Goal: Contribute content: Contribute content

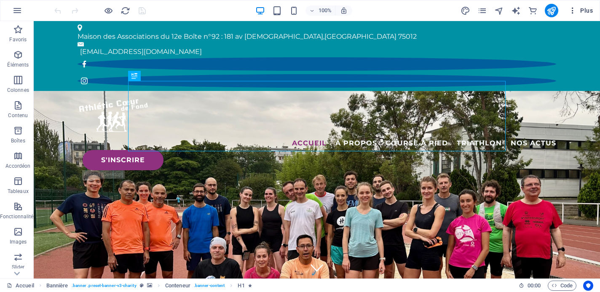
click at [581, 11] on span "Plus" at bounding box center [580, 10] width 24 height 8
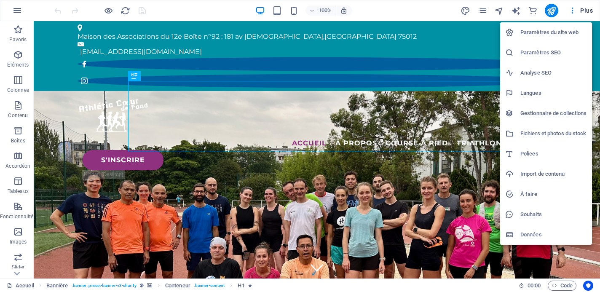
click at [545, 115] on h6 "Gestionnaire de collections" at bounding box center [553, 113] width 67 height 10
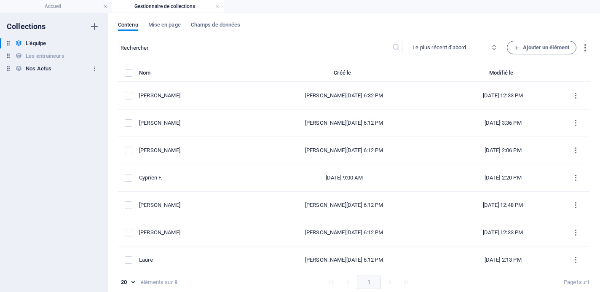
click at [43, 65] on h6 "Nos Actus" at bounding box center [39, 69] width 26 height 10
select select "columns.publishing_date_DESC"
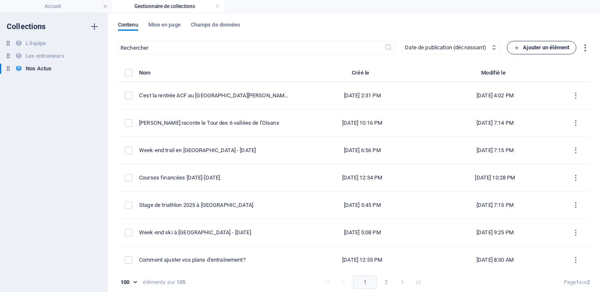
click at [516, 51] on span "Ajouter un élément" at bounding box center [541, 48] width 55 height 10
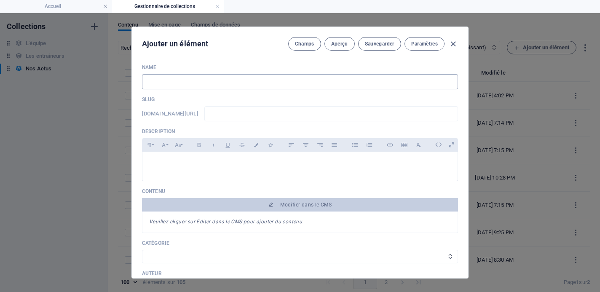
click at [204, 83] on input "text" at bounding box center [300, 81] width 316 height 15
type input "R"
type input "r"
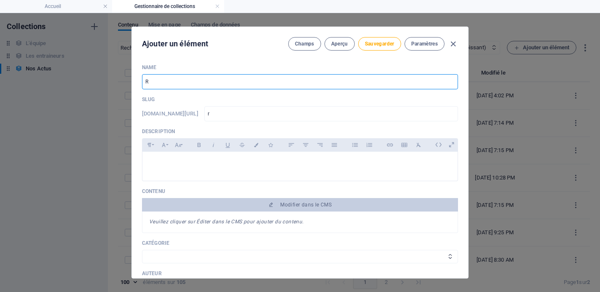
type input "Ré"
type input "re"
type input "Rén"
type input "ren"
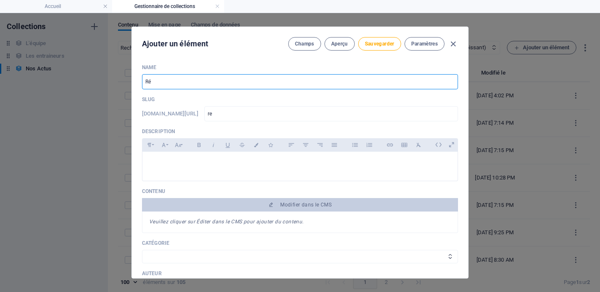
type input "ren"
type input "Rént"
type input "rent"
type input "Réntr"
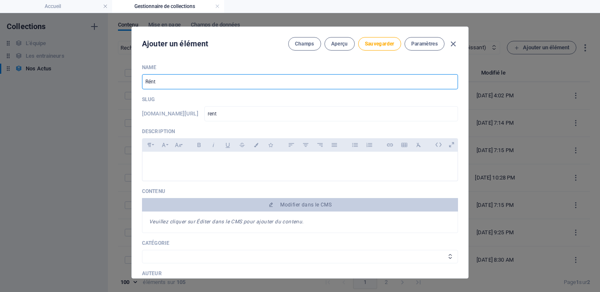
type input "rentr"
type input "Réntre"
type input "rentre"
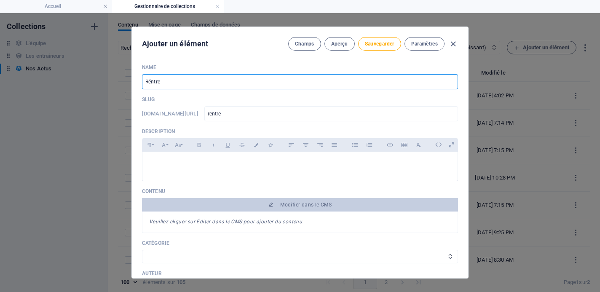
type input "Réntr"
type input "rentr"
type input "Rént"
type input "rent"
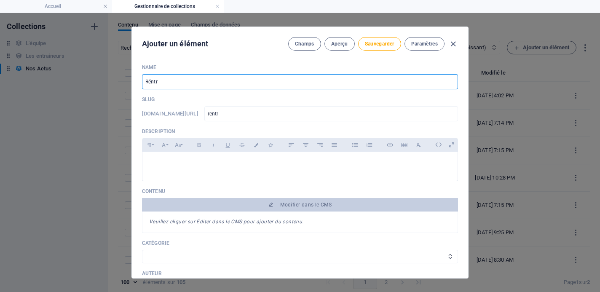
type input "rent"
type input "Rén"
type input "ren"
type input "Ré"
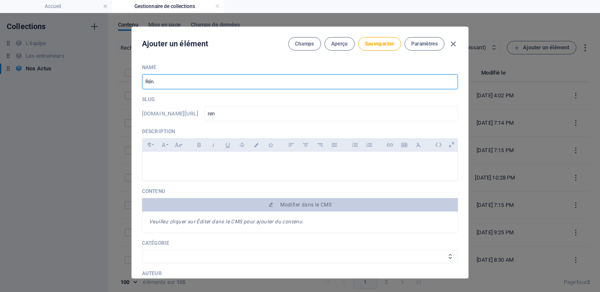
type input "re"
type input "R"
type input "r"
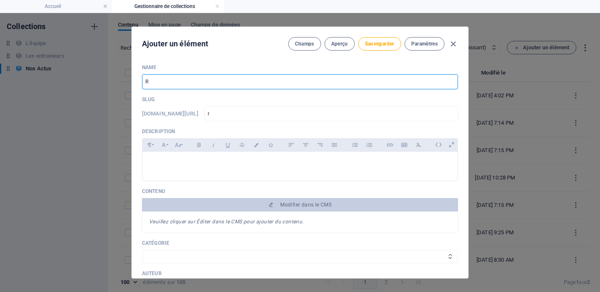
type input "Re"
type input "re"
type input "Ren"
type input "ren"
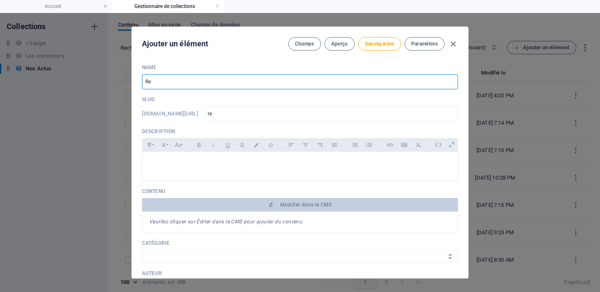
type input "ren"
type input "Rent"
type input "rent"
type input "Rentr"
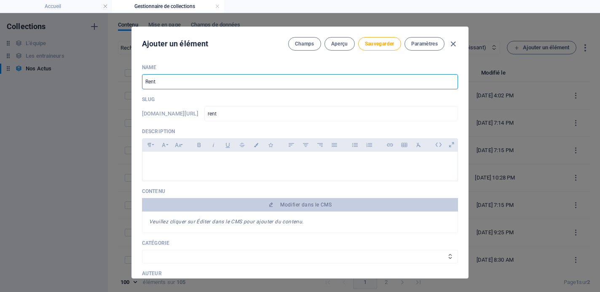
type input "rentr"
type input "Rentré"
type input "rentre"
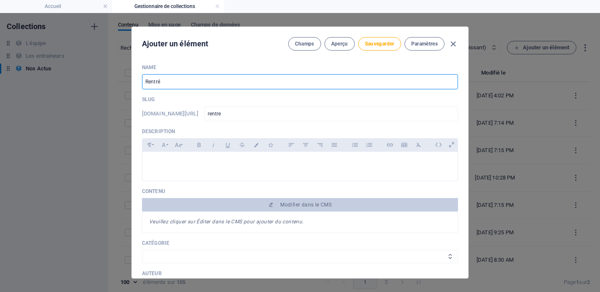
type input "Rentrée"
type input "rentree"
drag, startPoint x: 201, startPoint y: 83, endPoint x: 86, endPoint y: 78, distance: 115.1
click at [86, 78] on div "Ajouter un élément Champs Aperçu Sauvegarder Paramètres Name Rentrée ​ Slug [DO…" at bounding box center [300, 152] width 600 height 279
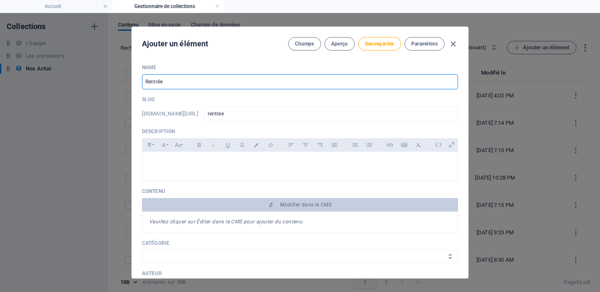
paste input "La rentrée triathlon ACF sous le signe de la bonne humeur au Polygone !"
type input "La rentrée triathlon ACF sous le signe de la bonne humeur au Polygone !"
type input "la-rentree-triathlon-acf-sous-le-signe-de-la-bonne-humeur-au-polygone"
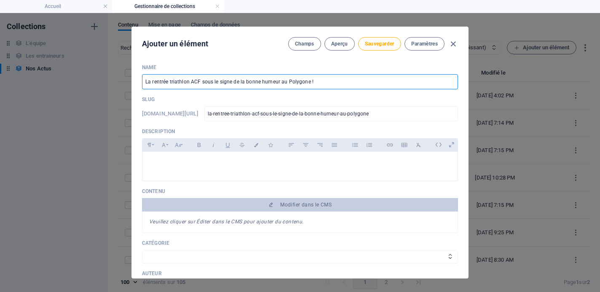
drag, startPoint x: 154, startPoint y: 80, endPoint x: 128, endPoint y: 80, distance: 26.1
click at [128, 80] on div "Ajouter un élément Champs Aperçu Sauvegarder Paramètres Name La rentrée triathl…" at bounding box center [300, 152] width 600 height 279
type input "Rentrée triathlon ACF sous le signe de la bonne humeur au Polygone !"
type input "rentree-triathlon-acf-sous-le-signe-de-la-bonne-humeur-au-polygone"
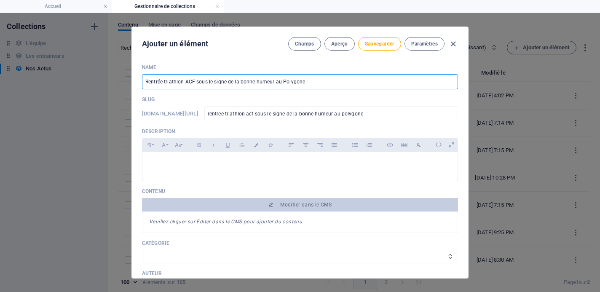
click at [193, 80] on input "Rentrée triathlon ACF sous le signe de la bonne humeur au Polygone !" at bounding box center [300, 81] width 316 height 15
type input "Rentrée triathlon ACF/I sous le signe de la bonne humeur au Polygone !"
type input "rentree-triathlon-acf-i-sous-le-signe-de-la-bonne-humeur-au-polygone"
type input "Rentrée triathlon ACF/In sous le signe de la bonne humeur au Polygone !"
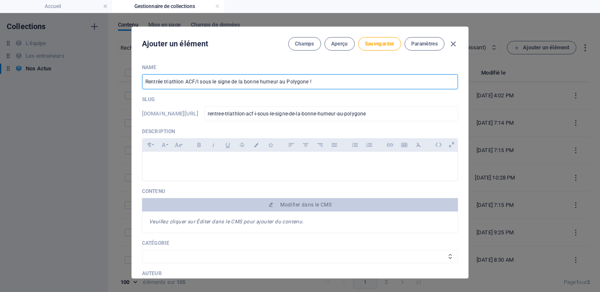
type input "rentree-triathlon-acf-in-sous-le-signe-de-la-bonne-humeur-au-polygone"
type input "Rentrée triathlon ACF/Ine sous le signe de la bonne humeur au Polygone !"
type input "rentree-triathlon-acf-ine-sous-le-signe-de-la-bonne-humeur-au-polygone"
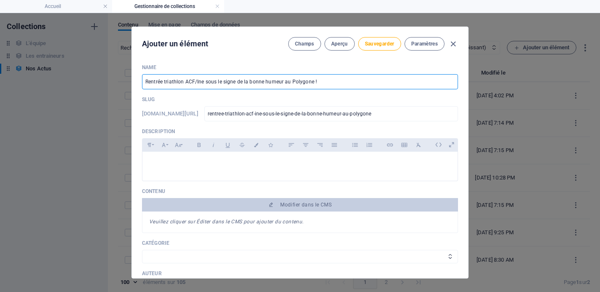
type input "Rentrée triathlon ACF/In sous le signe de la bonne humeur au Polygone !"
type input "rentree-triathlon-acf-in-sous-le-signe-de-la-bonne-humeur-au-polygone"
type input "Rentrée triathlon ACF/Inr sous le signe de la bonne humeur au Polygone !"
type input "rentree-triathlon-acf-inr-sous-le-signe-de-la-bonne-humeur-au-polygone"
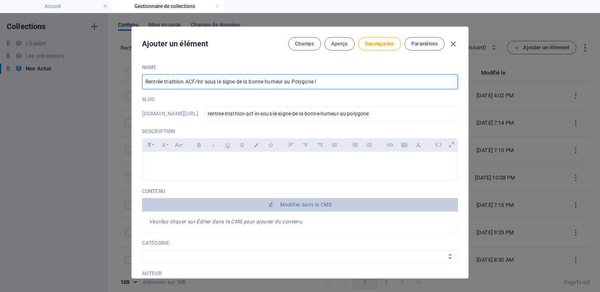
type input "rentree-triathlon-acf-inr-sous-le-signe-de-la-bonne-humeur-au-polygone"
type input "Rentrée triathlon ACF/Inre sous le signe de la bonne humeur au Polygone !"
type input "rentree-triathlon-acf-inre-sous-le-signe-de-la-bonne-humeur-au-polygone"
type input "Rentrée triathlon ACF/Inr sous le signe de la bonne humeur au Polygone !"
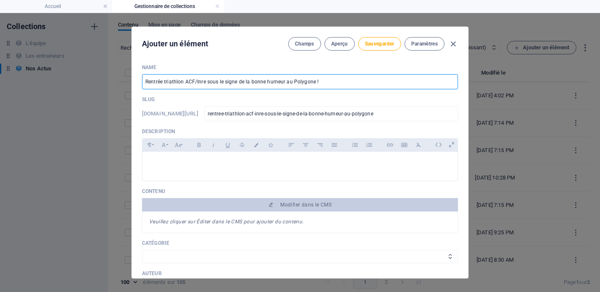
type input "rentree-triathlon-acf-inr-sous-le-signe-de-la-bonne-humeur-au-polygone"
type input "Rentrée triathlon ACF/In sous le signe de la bonne humeur au Polygone !"
type input "rentree-triathlon-acf-in-sous-le-signe-de-la-bonne-humeur-au-polygone"
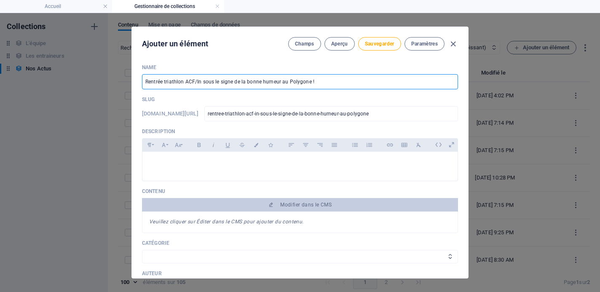
type input "Rentrée triathlon ACF/Int sous le signe de la bonne humeur au Polygone !"
type input "rentree-triathlon-acf-int-sous-le-signe-de-la-bonne-humeur-au-polygone"
type input "Rentrée triathlon ACF/Inte sous le signe de la bonne humeur au Polygone !"
type input "rentree-triathlon-acf-inte-sous-le-signe-de-la-bonne-humeur-au-polygone"
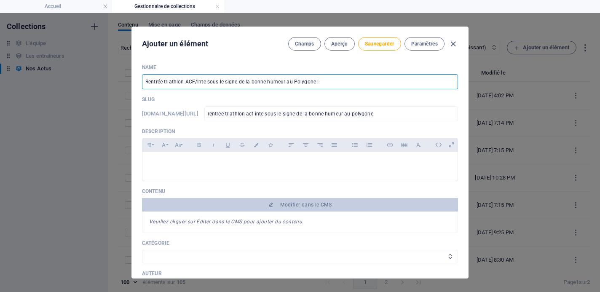
type input "rentree-triathlon-acf-inte-sous-le-signe-de-la-bonne-humeur-au-polygone"
type input "Rentrée triathlon ACF/Inter sous le signe de la bonne humeur au Polygone !"
type input "rentree-triathlon-acf-inter-sous-le-signe-de-la-bonne-humeur-au-polygone"
type input "Rentrée triathlon ACF/Interc sous le signe de la bonne humeur au Polygone !"
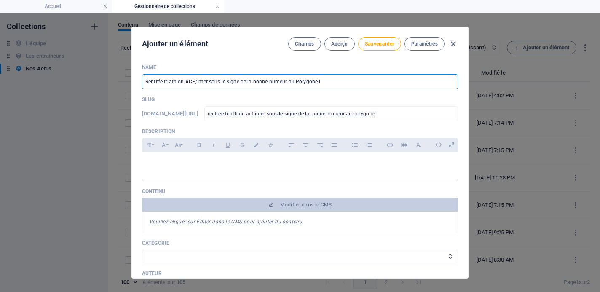
type input "rentree-triathlon-acf-interc-sous-le-signe-de-la-bonne-humeur-au-polygone"
type input "Rentrée triathlon ACF/Intercl sous le signe de la bonne humeur au Polygone !"
type input "rentree-triathlon-acf-intercl-sous-le-signe-de-la-bonne-humeur-au-polygone"
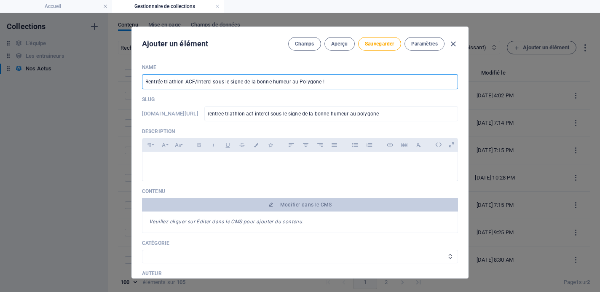
type input "Rentrée triathlon ACF/Interclu sous le signe de la bonne humeur au Polygone !"
type input "rentree-triathlon-acf-interclu-sous-le-signe-de-la-bonne-humeur-au-polygone"
type input "Rentrée triathlon ACF/Interclub sous le signe de la bonne humeur au Polygone !"
type input "rentree-triathlon-acf-interclub-sous-le-signe-de-la-bonne-humeur-au-polygone"
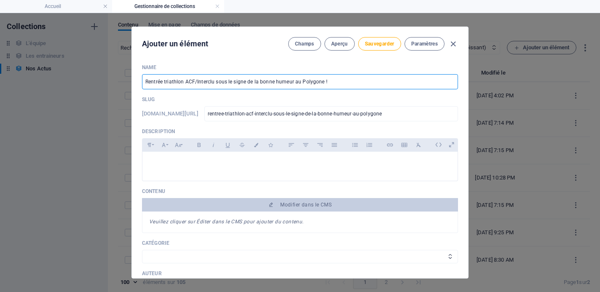
type input "rentree-triathlon-acf-interclub-sous-le-signe-de-la-bonne-humeur-au-polygone"
type input "Rentrée triathlon ACF/Interclubs sous le signe de la bonne humeur au Polygone !"
type input "rentree-triathlon-acf-interclubs-sous-le-signe-de-la-bonne-humeur-au-polygone"
type input "Rentrée triathlon ACF/Interclubs sous le signe de la bonne humeur au Polygone !"
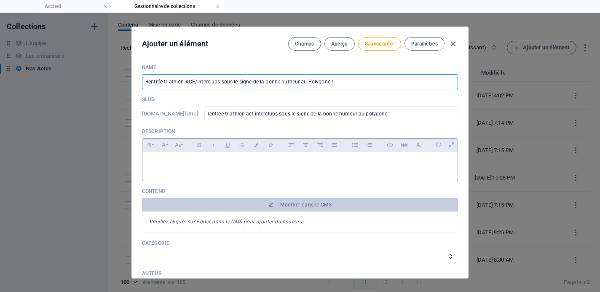
click at [251, 164] on p at bounding box center [300, 162] width 302 height 8
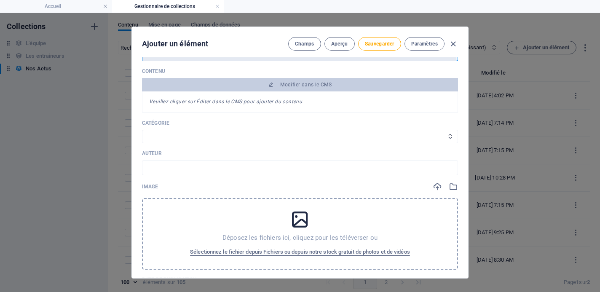
scroll to position [160, 0]
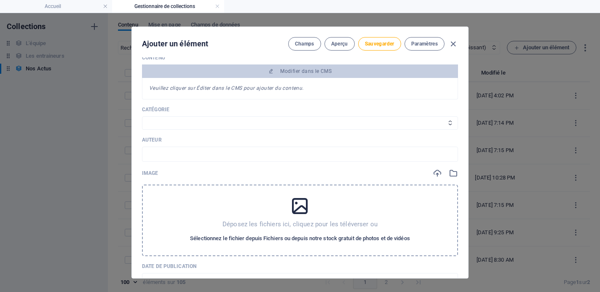
click at [326, 238] on span "Sélectionnez le fichier depuis Fichiers ou depuis notre stock gratuit de photos…" at bounding box center [300, 238] width 220 height 10
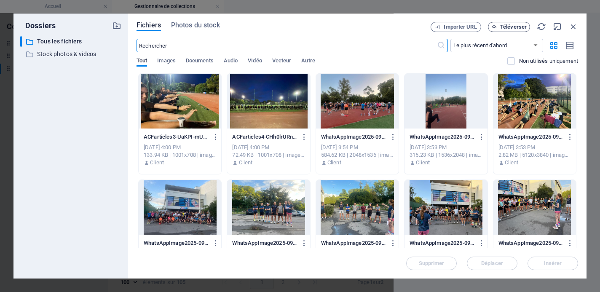
click at [518, 30] on button "Téléverser" at bounding box center [509, 27] width 42 height 10
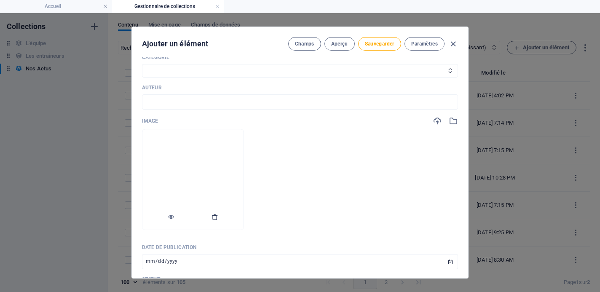
scroll to position [222, 0]
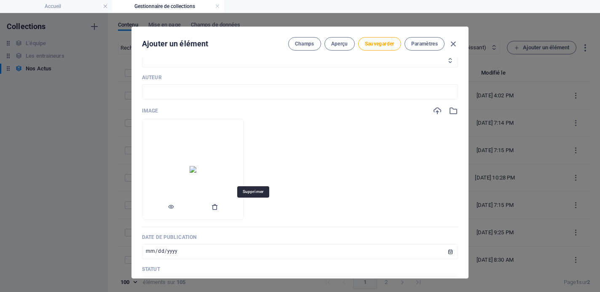
click at [218, 208] on icon "button" at bounding box center [214, 206] width 7 height 7
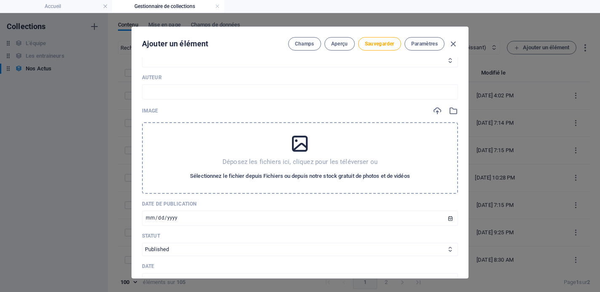
click at [274, 178] on span "Sélectionnez le fichier depuis Fichiers ou depuis notre stock gratuit de photos…" at bounding box center [300, 176] width 220 height 10
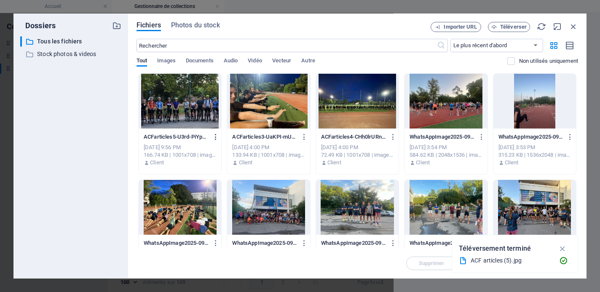
click at [214, 134] on icon "button" at bounding box center [216, 137] width 8 height 8
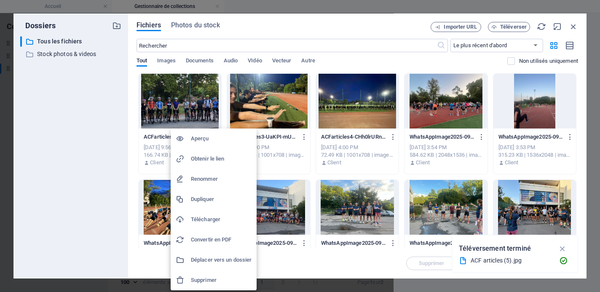
click at [223, 276] on h6 "Supprimer" at bounding box center [221, 280] width 61 height 10
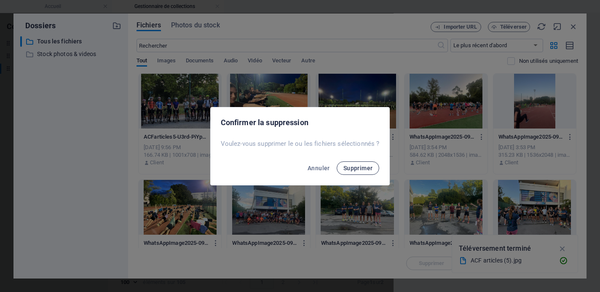
click at [351, 166] on span "Supprimer" at bounding box center [357, 168] width 29 height 7
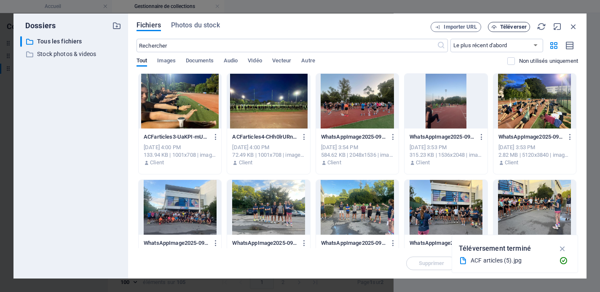
click at [513, 27] on span "Téléverser" at bounding box center [513, 26] width 27 height 5
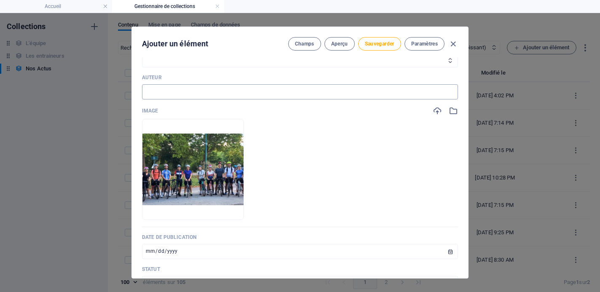
click at [281, 86] on input "text" at bounding box center [300, 91] width 316 height 15
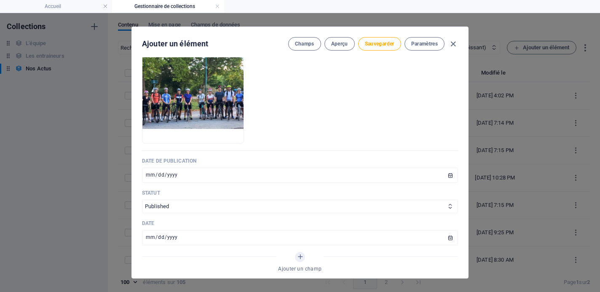
scroll to position [307, 0]
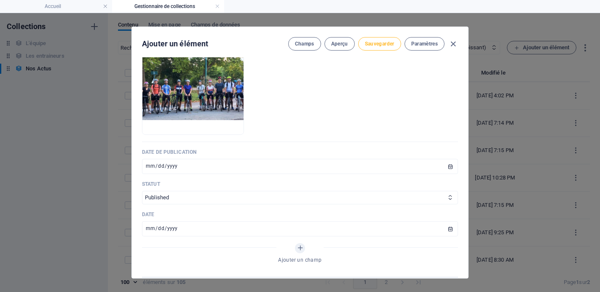
type input "Naïs"
click at [366, 42] on span "Sauvegarder" at bounding box center [379, 43] width 29 height 7
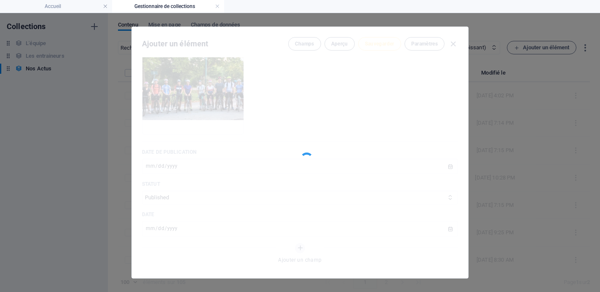
type input "rentree-triathlon-acf-interclubs-sous-le-signe-de-la-bonne-humeur-au-polygone"
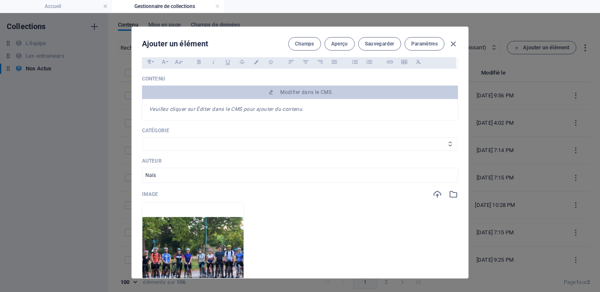
scroll to position [0, 0]
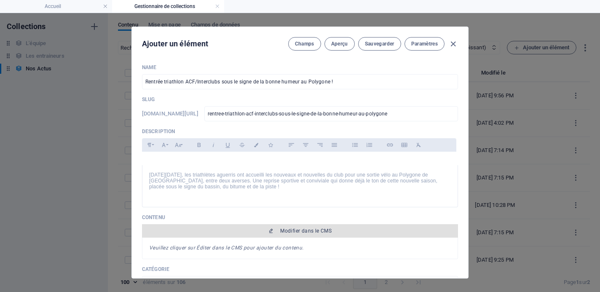
click at [305, 232] on span "Modifier dans le CMS" at bounding box center [305, 230] width 51 height 7
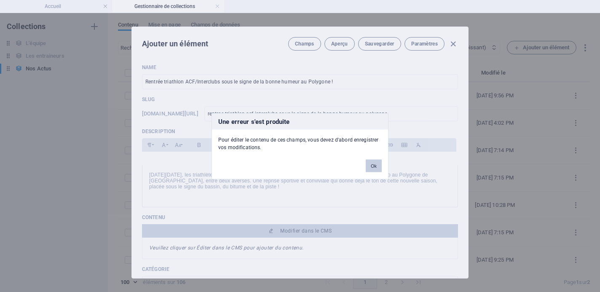
click at [370, 167] on button "Ok" at bounding box center [374, 165] width 16 height 13
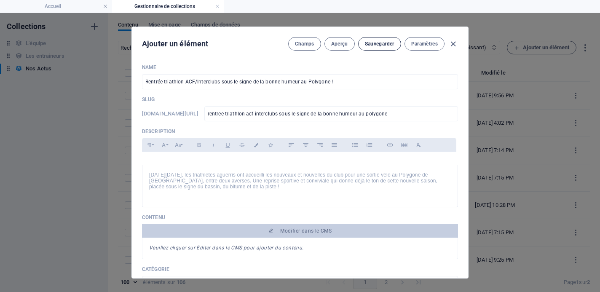
click at [375, 48] on button "Sauvegarder" at bounding box center [379, 43] width 43 height 13
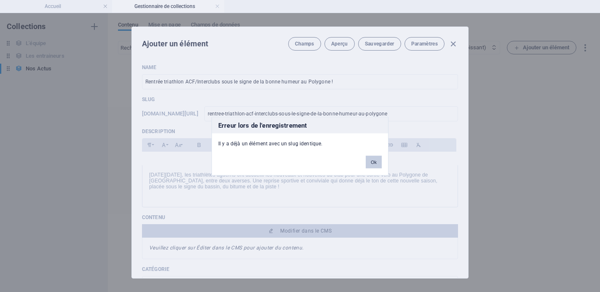
click at [376, 164] on button "Ok" at bounding box center [374, 161] width 16 height 13
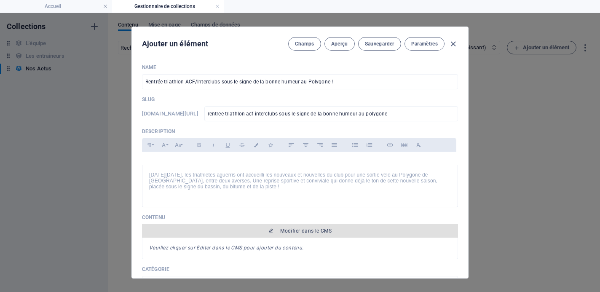
click at [302, 232] on span "Modifier dans le CMS" at bounding box center [305, 230] width 51 height 7
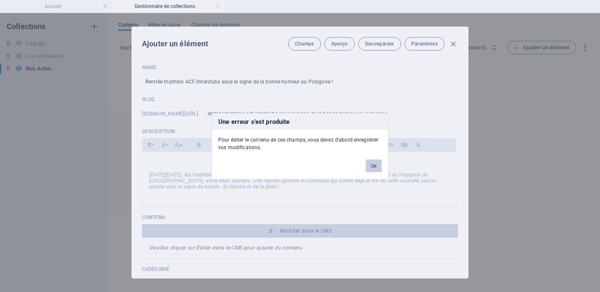
click at [379, 160] on button "Ok" at bounding box center [374, 165] width 16 height 13
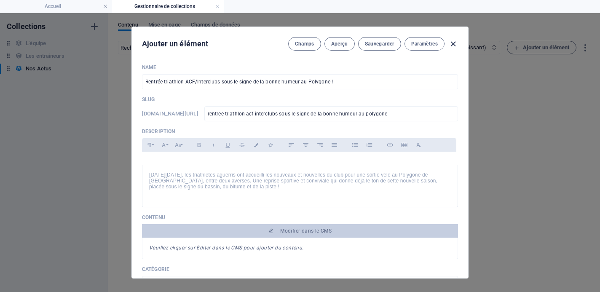
click at [451, 43] on icon "button" at bounding box center [453, 44] width 10 height 10
type input "rentree-triathlon-acf-interclubs-sous-le-signe-de-la-bonne-humeur-au-polygone"
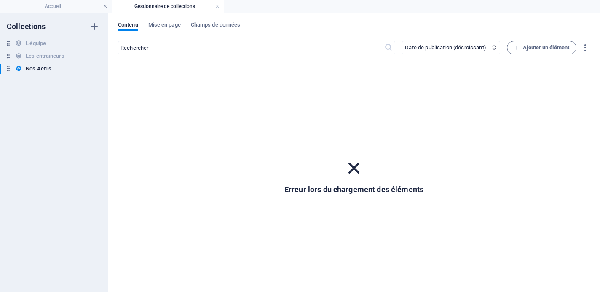
click at [359, 168] on icon at bounding box center [354, 168] width 22 height 22
click at [55, 73] on div "Nos Actus Nos Actus" at bounding box center [49, 69] width 99 height 10
click at [55, 69] on div "Nos Actus Nos Actus" at bounding box center [49, 69] width 99 height 10
click at [55, 55] on h6 "Les entraineurs" at bounding box center [45, 56] width 38 height 10
select select "createdAt_DESC"
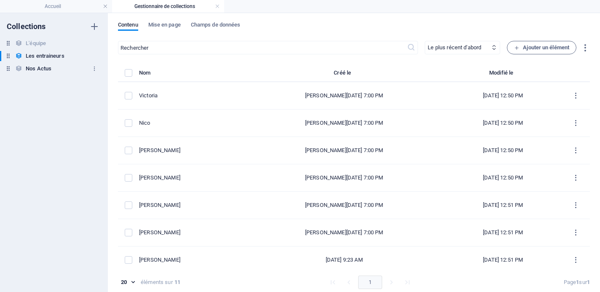
click at [52, 69] on div "Nos Actus Nos Actus" at bounding box center [49, 69] width 99 height 10
type input "100"
select select "columns.publishing_date_DESC"
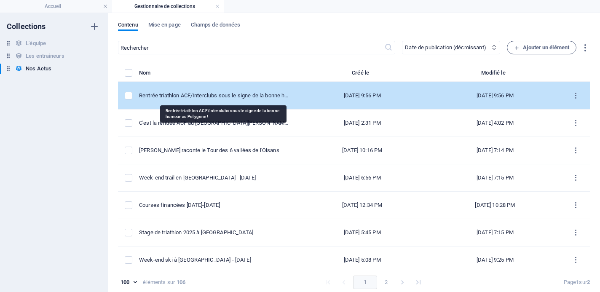
click at [234, 97] on div "Rentrée triathlon ACF/Interclubs sous le signe de la bonne humeur au Polygone !" at bounding box center [214, 96] width 150 height 8
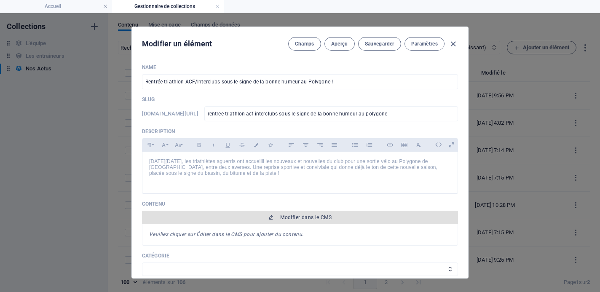
click at [296, 218] on span "Modifier dans le CMS" at bounding box center [305, 217] width 51 height 7
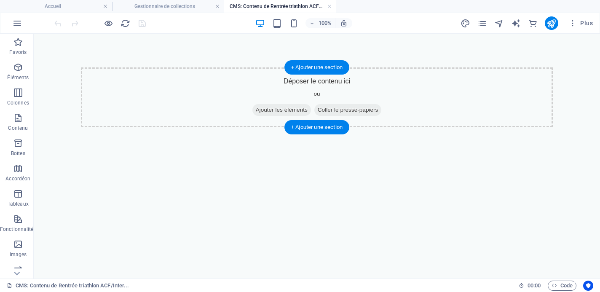
click at [289, 114] on span "Ajouter les éléments" at bounding box center [281, 110] width 59 height 12
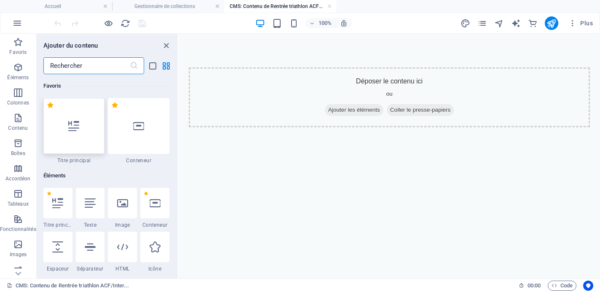
click at [77, 134] on div at bounding box center [73, 126] width 61 height 56
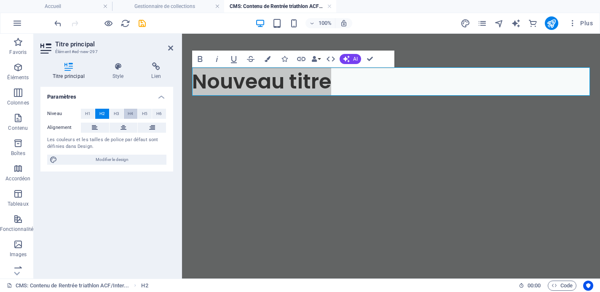
click at [132, 115] on span "H4" at bounding box center [130, 114] width 5 height 10
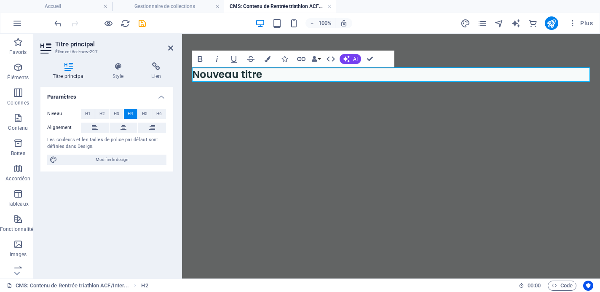
click at [313, 71] on h4 "Nouveau titre" at bounding box center [391, 74] width 398 height 14
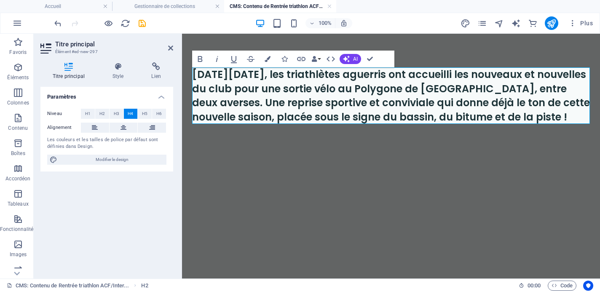
click at [446, 158] on html "[DATE][DATE], les triathlètes aguerris ont accueilli les nouveaux et nouvelles …" at bounding box center [391, 96] width 418 height 124
click at [363, 158] on html "[DATE][DATE], les triathlètes aguerris ont accueilli les nouveaux et nouvelles …" at bounding box center [391, 96] width 418 height 124
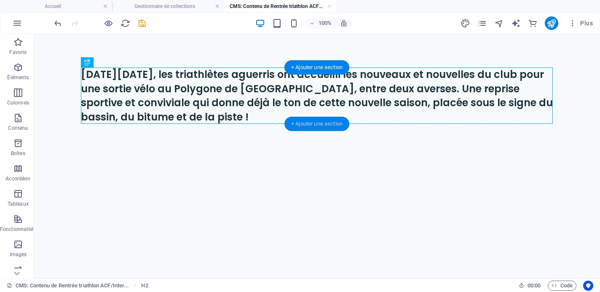
click at [320, 123] on div "+ Ajouter une section" at bounding box center [316, 124] width 65 height 14
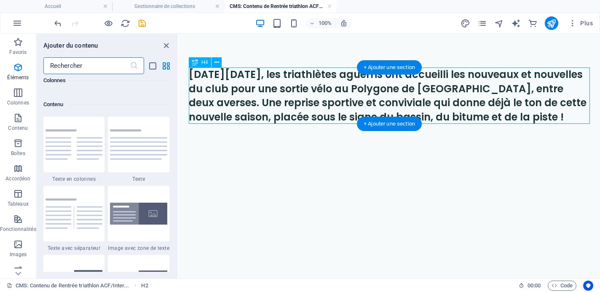
scroll to position [1474, 0]
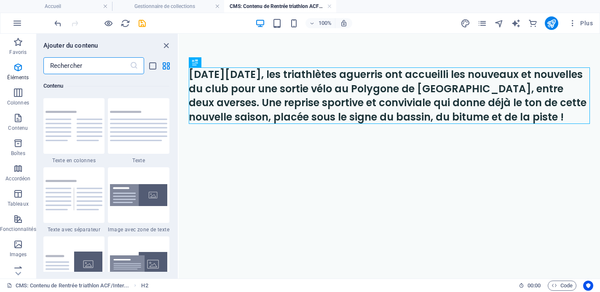
click at [100, 67] on input "text" at bounding box center [86, 65] width 86 height 17
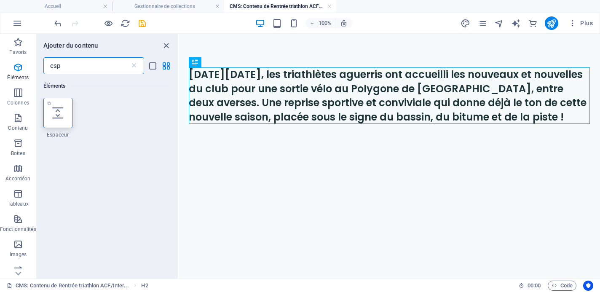
scroll to position [0, 0]
type input "esp"
click at [62, 110] on icon at bounding box center [57, 113] width 11 height 11
select select "px"
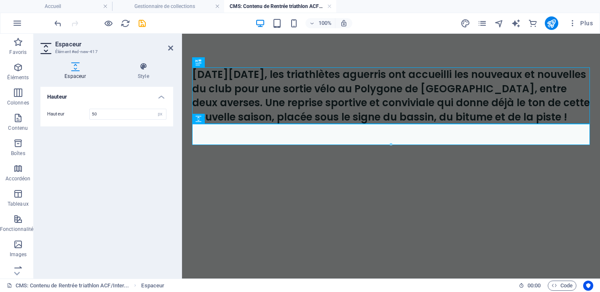
click at [389, 156] on div "[DATE][DATE], les triathlètes aguerris ont accueilli les nouveaux et nouvelles …" at bounding box center [391, 106] width 418 height 145
click at [390, 163] on div "[DATE][DATE], les triathlètes aguerris ont accueilli les nouveaux et nouvelles …" at bounding box center [391, 106] width 418 height 145
click at [143, 21] on icon "save" at bounding box center [142, 24] width 10 height 10
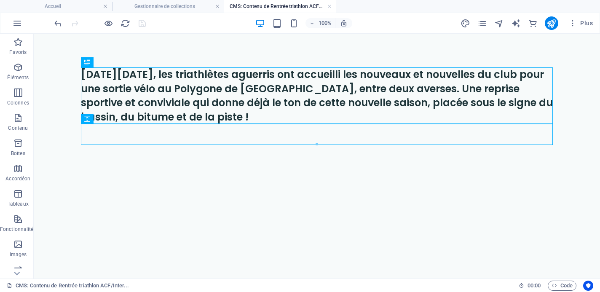
click at [317, 147] on div "[DATE][DATE], les triathlètes aguerris ont accueilli les nouveaux et nouvelles …" at bounding box center [317, 106] width 492 height 145
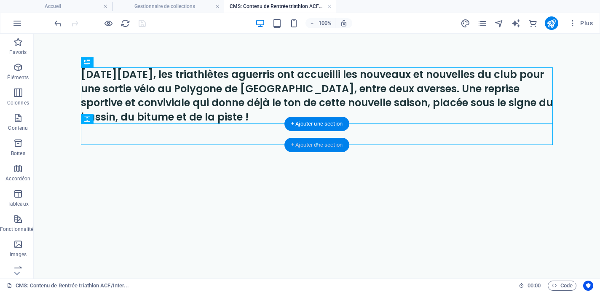
click at [317, 142] on div "+ Ajouter une section" at bounding box center [316, 145] width 65 height 14
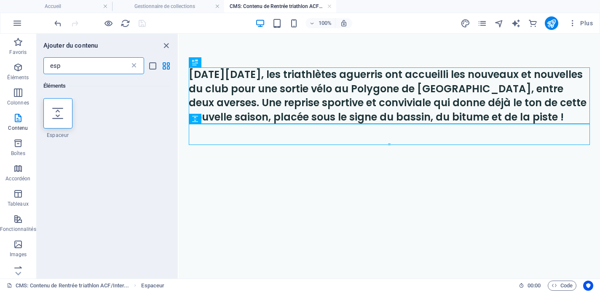
click at [135, 65] on icon at bounding box center [134, 65] width 8 height 8
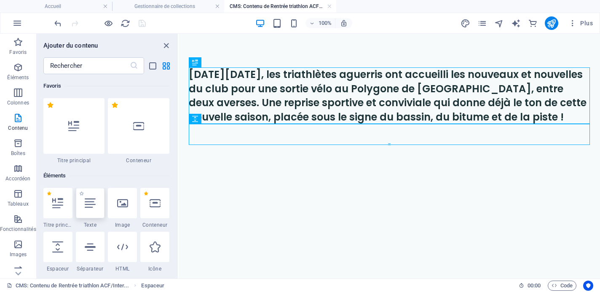
click at [88, 210] on div at bounding box center [90, 203] width 29 height 30
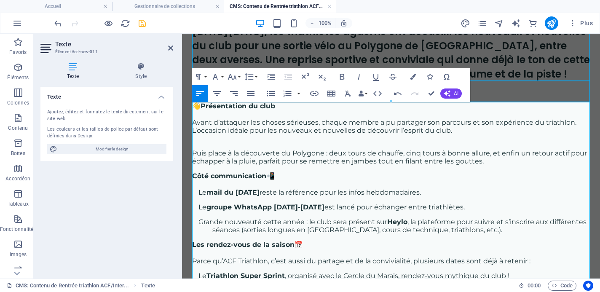
scroll to position [69, 0]
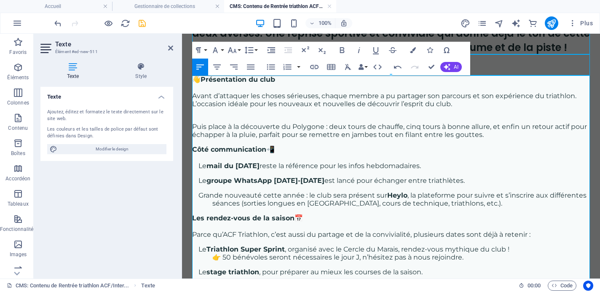
click at [216, 206] on p "Grande nouveauté cette année : le club sera présent sur Heylo , la plateforme p…" at bounding box center [400, 199] width 377 height 16
click at [212, 184] on strong "groupe WhatsApp [DATE]-[DATE]" at bounding box center [265, 180] width 118 height 8
click at [319, 168] on p "Le mail du [DATE] reste la référence pour les infos hebdomadaires." at bounding box center [400, 166] width 377 height 8
click at [430, 127] on p "Puis place à la découverte du Polygone : deux tours de chauffe, cinq tours à bo…" at bounding box center [391, 127] width 398 height 24
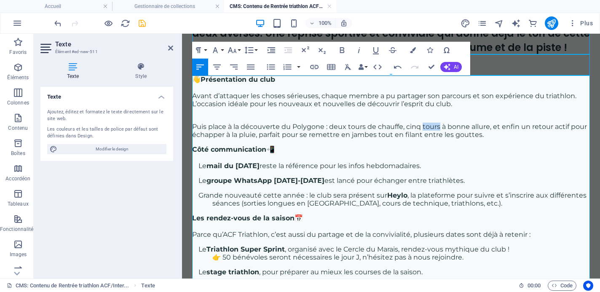
click at [430, 127] on p "Puis place à la découverte du Polygone : deux tours de chauffe, cinq tours à bo…" at bounding box center [391, 127] width 398 height 24
click at [440, 153] on p "Côté communication 📲" at bounding box center [391, 149] width 398 height 8
click at [203, 80] on strong "Présentation du club" at bounding box center [237, 79] width 75 height 8
click at [202, 80] on strong "Présentation du club" at bounding box center [237, 79] width 75 height 8
click at [285, 157] on div "Présentation du club Avant d’attaquer les choses sérieuses, chaque membre a pu …" at bounding box center [391, 199] width 398 height 248
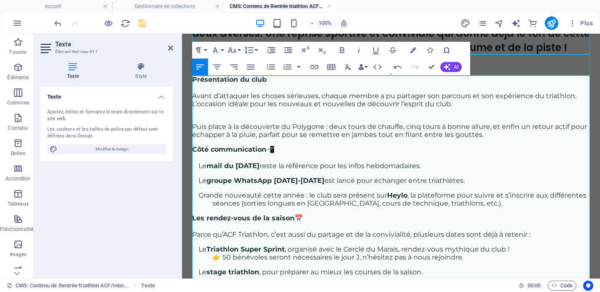
click at [283, 150] on p "Côté communication 📲" at bounding box center [391, 149] width 398 height 8
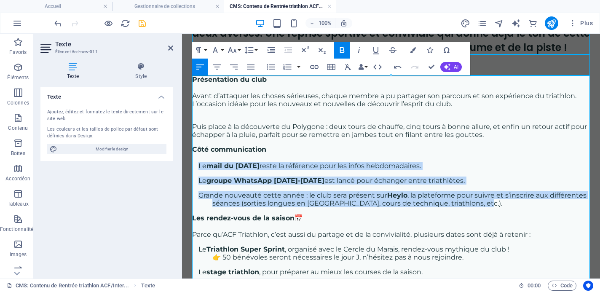
drag, startPoint x: 480, startPoint y: 206, endPoint x: 183, endPoint y: 166, distance: 300.1
click at [183, 166] on div "[DATE][DATE], les triathlètes aguerris ont accueilli les nouveaux et nouvelles …" at bounding box center [391, 163] width 418 height 399
click at [270, 68] on icon "button" at bounding box center [271, 67] width 10 height 10
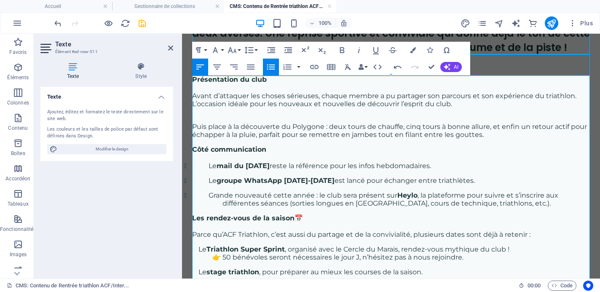
click at [246, 198] on li "Grande nouveauté cette année : le club sera présent sur Heylo , la plateforme p…" at bounding box center [405, 199] width 367 height 16
click at [222, 166] on li "Le mail du [DATE] reste la référence pour les infos hebdomadaires." at bounding box center [405, 166] width 367 height 8
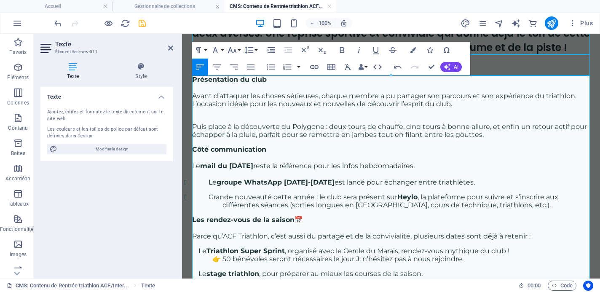
click at [222, 182] on li "Le groupe WhatsApp [DATE]-[DATE] est lancé pour échanger entre triathlètes." at bounding box center [405, 182] width 367 height 8
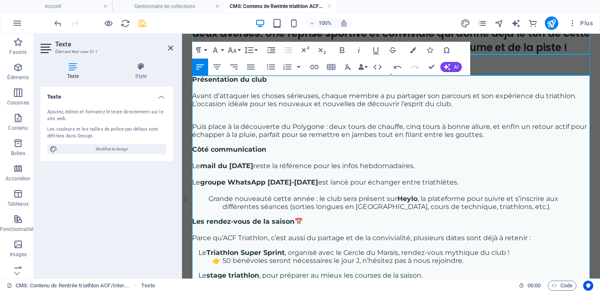
click at [222, 198] on li "Grande nouveauté cette année : le club sera présent sur Heylo , la plateforme p…" at bounding box center [405, 203] width 367 height 16
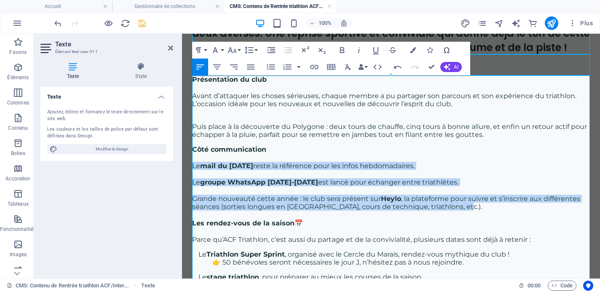
drag, startPoint x: 462, startPoint y: 212, endPoint x: 194, endPoint y: 162, distance: 272.0
click at [194, 162] on div "Présentation du club Avant d’attaquer les choses sérieuses, chaque membre a pu …" at bounding box center [391, 201] width 398 height 252
click at [274, 66] on icon "button" at bounding box center [271, 67] width 10 height 10
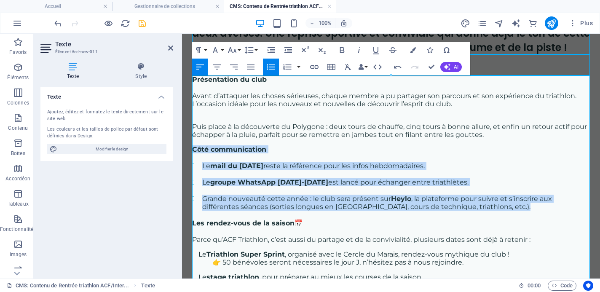
scroll to position [73, 0]
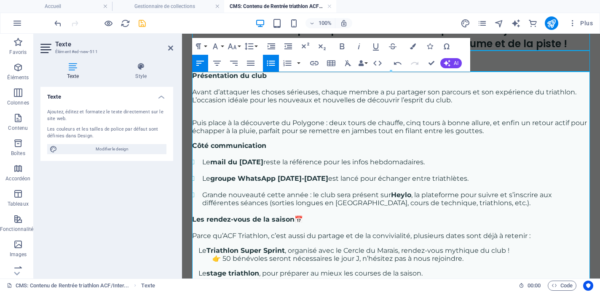
click at [308, 222] on p "Les rendez-vous de la saison 📅" at bounding box center [391, 219] width 398 height 8
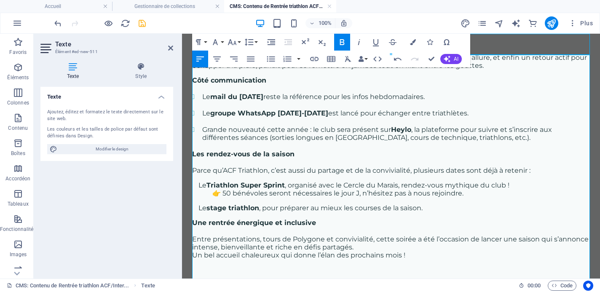
scroll to position [139, 0]
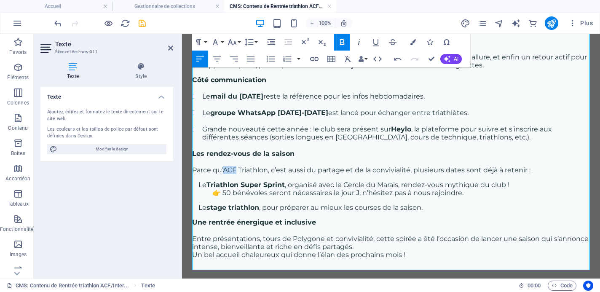
drag, startPoint x: 224, startPoint y: 171, endPoint x: 237, endPoint y: 171, distance: 12.6
click at [237, 171] on p "Parce qu’ACF Triathlon, c’est aussi du partage et de la convivialité, plusieurs…" at bounding box center [391, 170] width 398 height 8
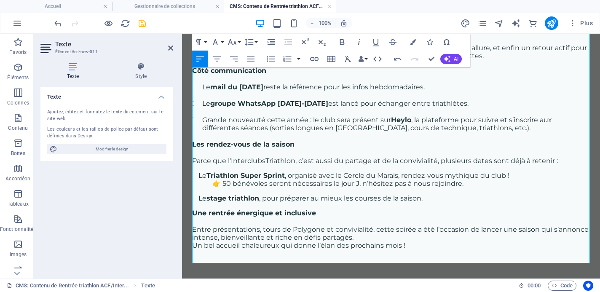
scroll to position [150, 0]
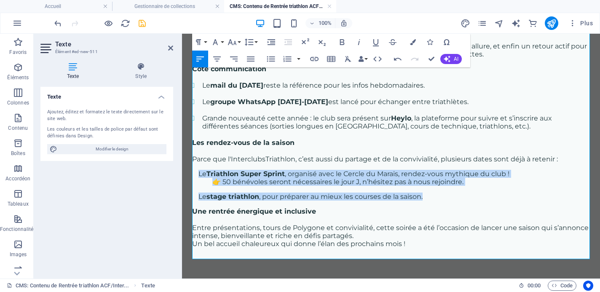
drag, startPoint x: 430, startPoint y: 200, endPoint x: 192, endPoint y: 179, distance: 238.5
click at [192, 179] on div "Présentation du club Avant d’attaquer les choses sérieuses, chaque membre a pu …" at bounding box center [391, 121] width 398 height 252
click at [270, 59] on icon "button" at bounding box center [271, 59] width 10 height 10
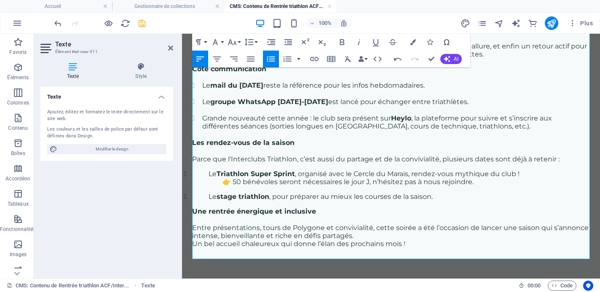
click at [279, 210] on div "Présentation du club Avant d’attaquer les choses sérieuses, chaque membre a pu …" at bounding box center [391, 121] width 398 height 252
click at [241, 199] on strong "stage triathlon" at bounding box center [242, 196] width 53 height 8
click at [210, 171] on div "Présentation du club Avant d’attaquer les choses sérieuses, chaque membre a pu …" at bounding box center [391, 121] width 398 height 252
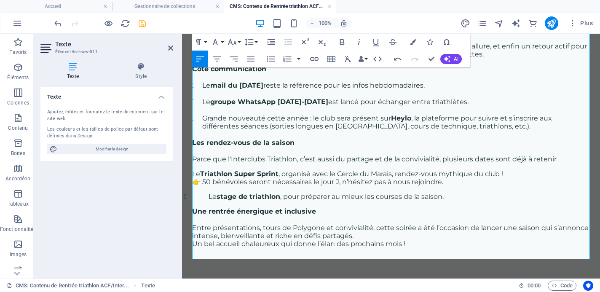
click at [222, 196] on li "Le stage de triathlon , pour préparer au mieux les courses de la saison." at bounding box center [405, 196] width 367 height 8
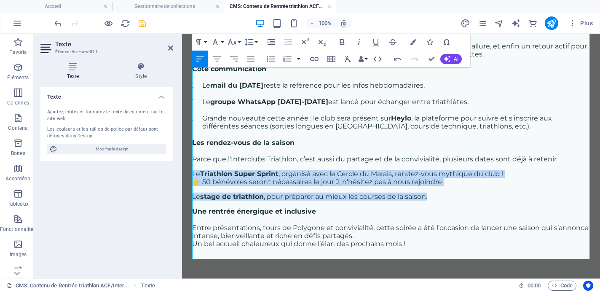
drag, startPoint x: 444, startPoint y: 202, endPoint x: 191, endPoint y: 174, distance: 254.7
click at [191, 174] on div "[DATE][DATE], les triathlètes aguerris ont accueilli les nouveaux et nouvelles …" at bounding box center [391, 86] width 418 height 404
click at [270, 59] on icon "button" at bounding box center [271, 59] width 10 height 10
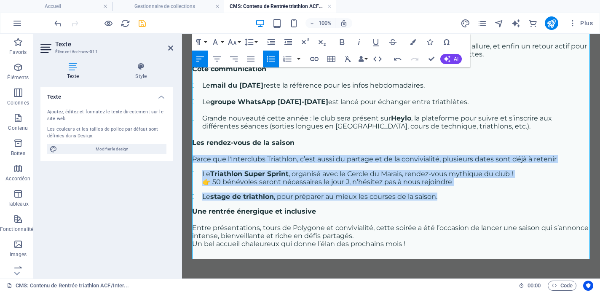
scroll to position [164, 0]
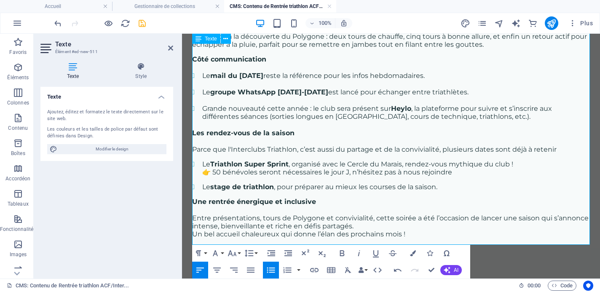
click at [365, 230] on p "Entre présentations, tours de Polygone et convivialité, cette soirée a été l’oc…" at bounding box center [391, 226] width 398 height 24
click at [363, 227] on p "Entre présentations, tours de Polygone et convivialité, cette soirée a été l’oc…" at bounding box center [391, 226] width 398 height 24
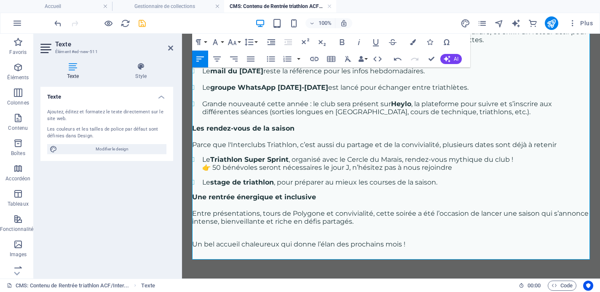
click at [386, 266] on div "[DATE][DATE], les triathlètes aguerris ont accueilli les nouveaux et nouvelles …" at bounding box center [391, 78] width 418 height 419
click at [144, 25] on icon "save" at bounding box center [142, 24] width 10 height 10
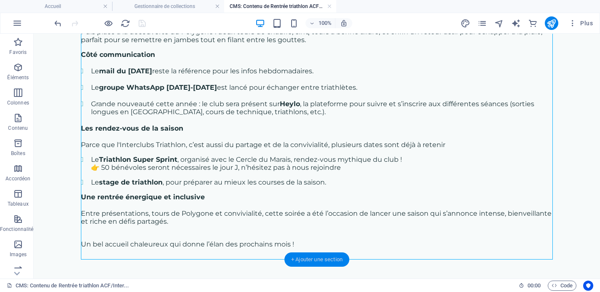
click at [324, 261] on div "+ Ajouter une section" at bounding box center [316, 259] width 65 height 14
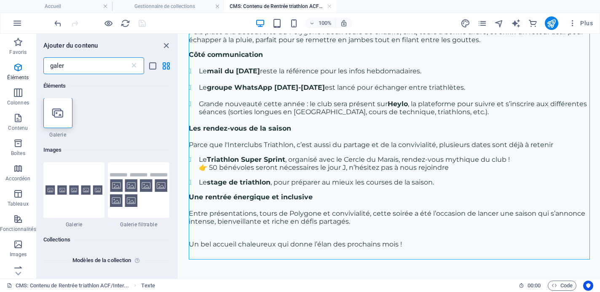
scroll to position [0, 0]
type input "galer"
click at [59, 118] on icon at bounding box center [57, 113] width 11 height 11
select select "4"
select select "%"
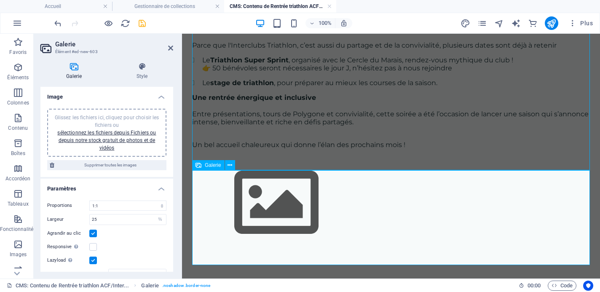
scroll to position [265, 0]
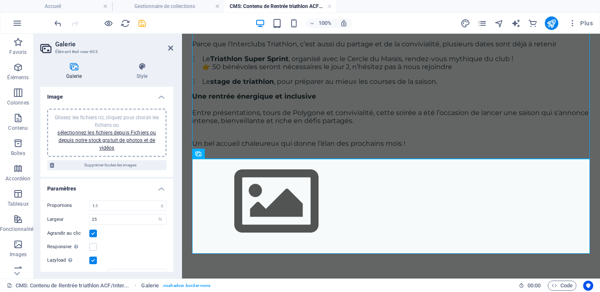
click at [93, 136] on div "Glissez les fichiers ici, cliquez pour choisir les fichiers ou sélectionnez les…" at bounding box center [106, 133] width 109 height 38
click at [131, 128] on div "Glissez les fichiers ici, cliquez pour choisir les fichiers ou sélectionnez les…" at bounding box center [106, 133] width 109 height 38
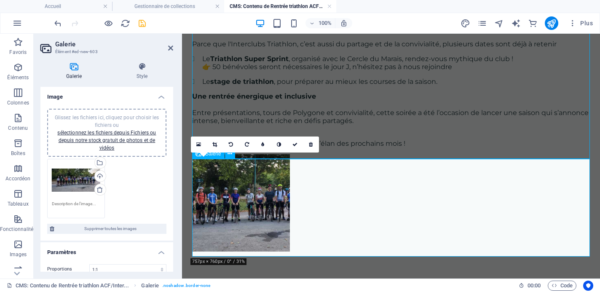
click at [271, 221] on li at bounding box center [241, 203] width 100 height 100
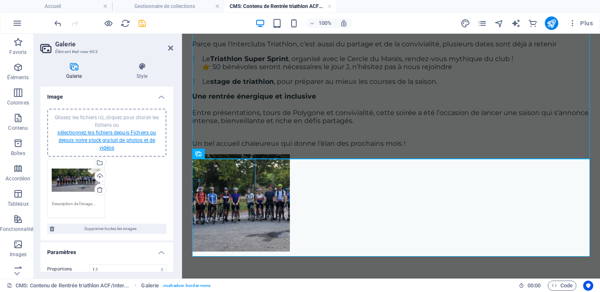
click at [106, 133] on link "sélectionnez les fichiers depuis Fichiers ou depuis notre stock gratuit de phot…" at bounding box center [106, 140] width 99 height 21
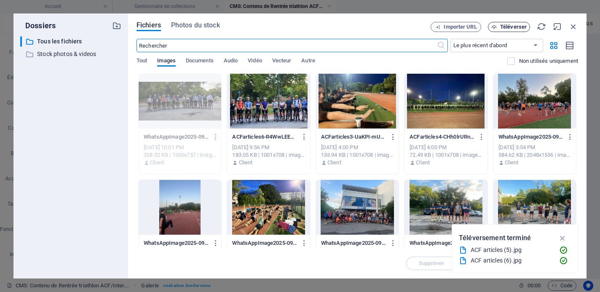
click at [497, 29] on span "Téléverser" at bounding box center [509, 26] width 35 height 5
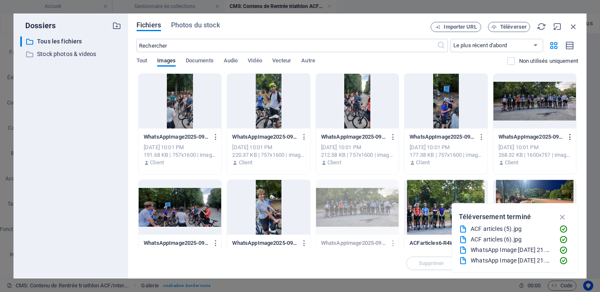
click at [567, 137] on icon "button" at bounding box center [570, 137] width 8 height 8
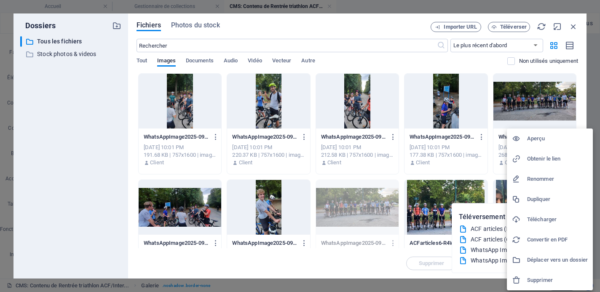
click at [548, 281] on h6 "Supprimer" at bounding box center [557, 280] width 61 height 10
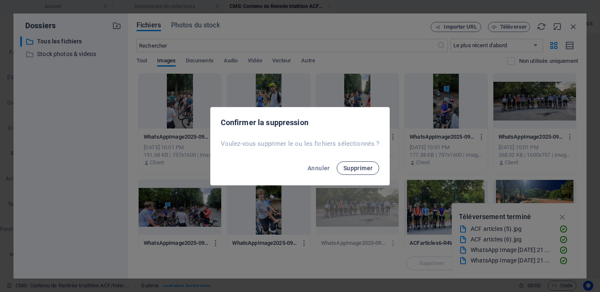
click at [360, 163] on button "Supprimer" at bounding box center [358, 167] width 43 height 13
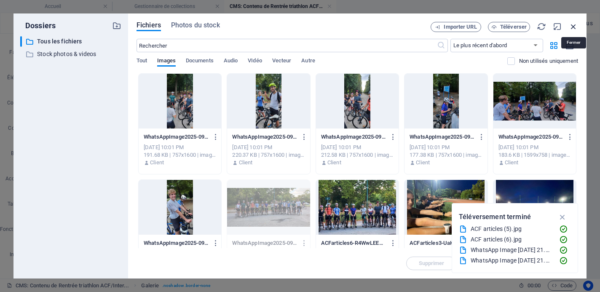
click at [572, 24] on icon "button" at bounding box center [573, 26] width 9 height 9
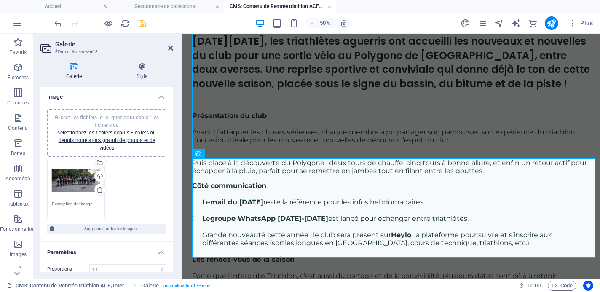
scroll to position [265, 0]
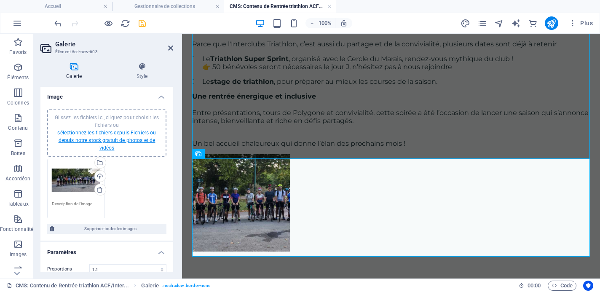
click at [111, 132] on link "sélectionnez les fichiers depuis Fichiers ou depuis notre stock gratuit de phot…" at bounding box center [106, 140] width 99 height 21
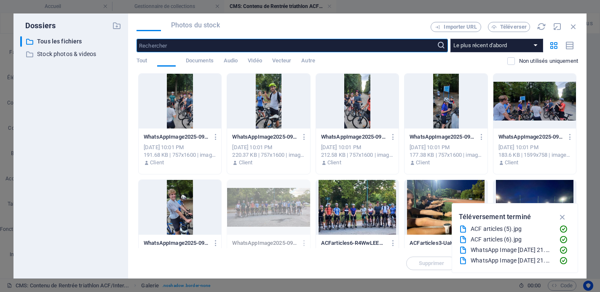
scroll to position [33, 0]
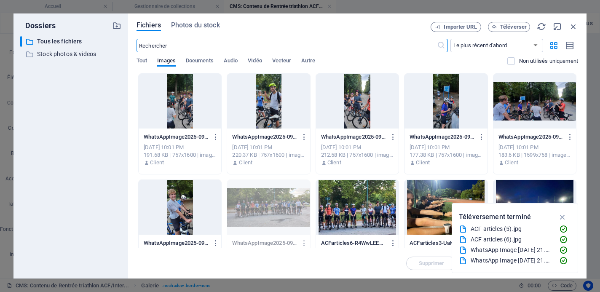
click at [237, 201] on div at bounding box center [268, 207] width 83 height 55
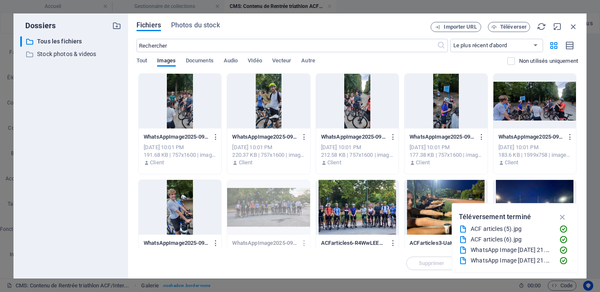
click at [193, 208] on div at bounding box center [180, 207] width 83 height 55
click at [546, 97] on div at bounding box center [534, 101] width 83 height 55
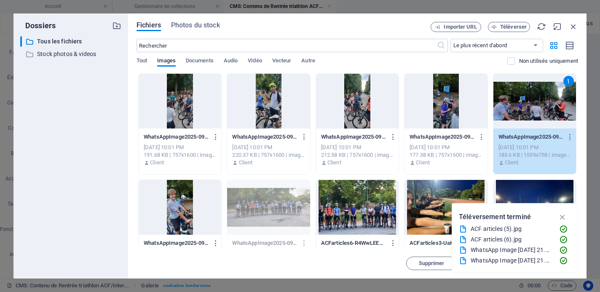
click at [452, 104] on div at bounding box center [445, 101] width 83 height 55
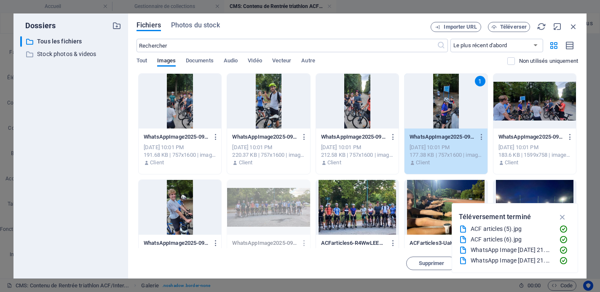
click at [374, 109] on div at bounding box center [357, 101] width 83 height 55
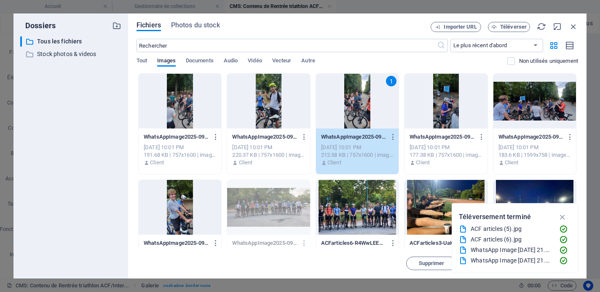
click at [187, 206] on div at bounding box center [180, 207] width 83 height 55
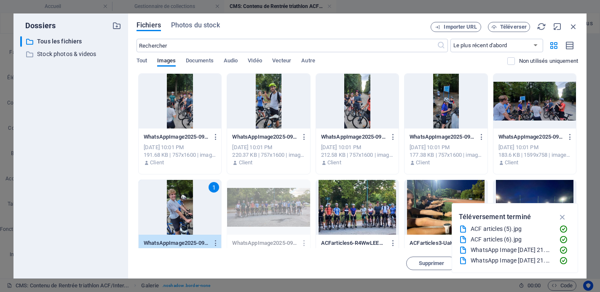
click at [526, 98] on div at bounding box center [534, 101] width 83 height 55
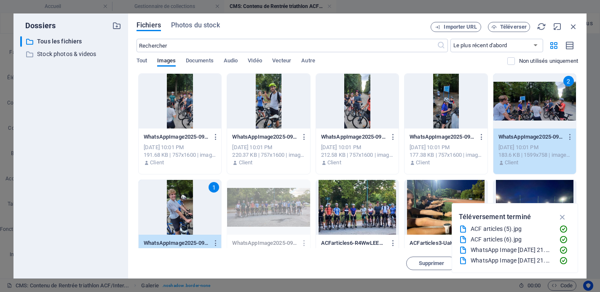
click at [441, 104] on div at bounding box center [445, 101] width 83 height 55
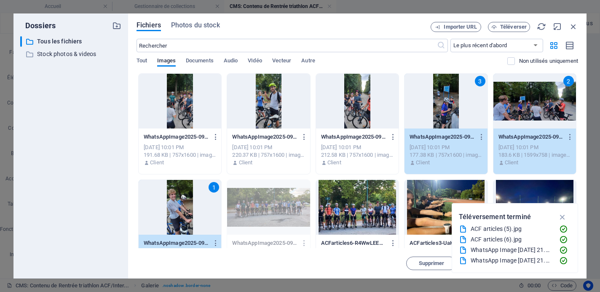
click at [353, 110] on div at bounding box center [357, 101] width 83 height 55
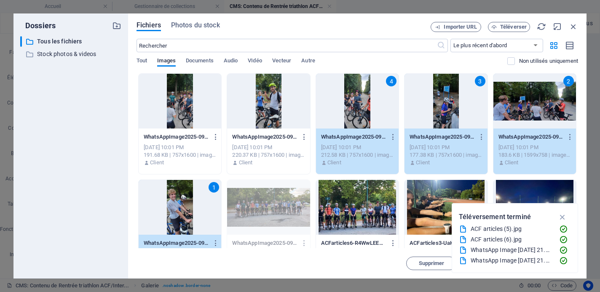
click at [265, 102] on div at bounding box center [268, 101] width 83 height 55
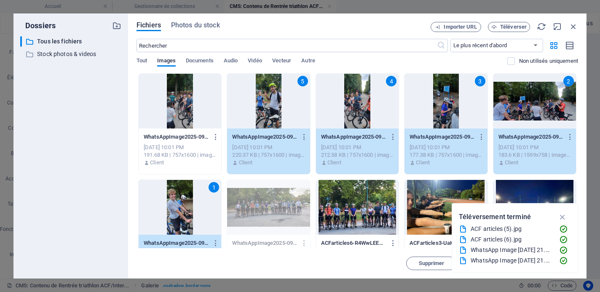
click at [193, 102] on div at bounding box center [180, 101] width 83 height 55
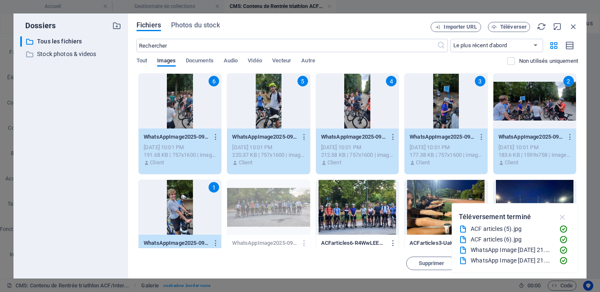
click at [564, 216] on icon "button" at bounding box center [563, 216] width 10 height 9
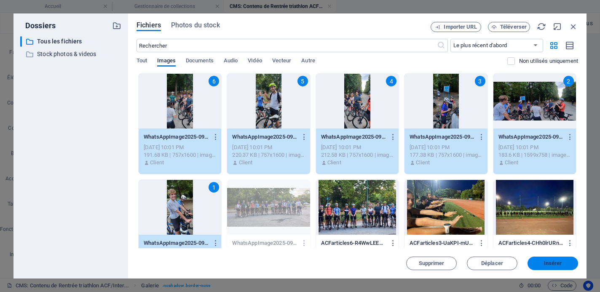
click at [556, 267] on button "Insérer" at bounding box center [552, 262] width 51 height 13
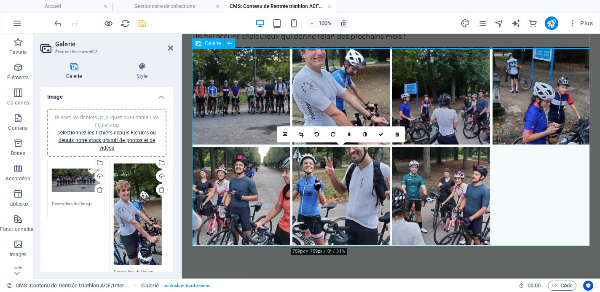
scroll to position [377, 0]
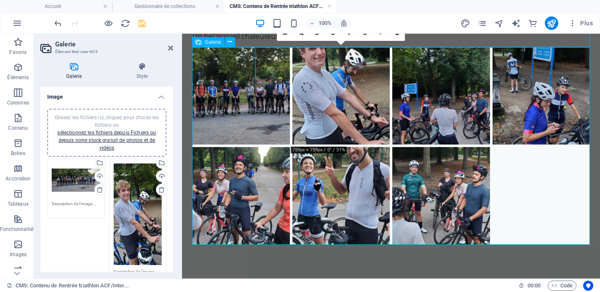
click at [335, 84] on li at bounding box center [341, 96] width 100 height 100
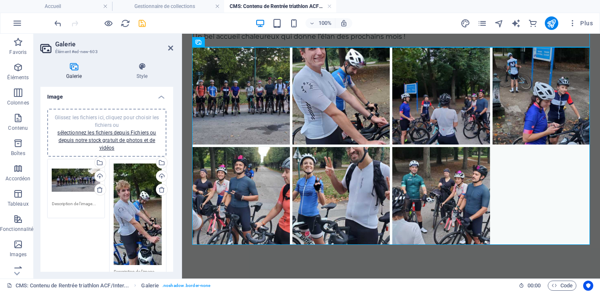
click at [143, 23] on icon "save" at bounding box center [142, 24] width 10 height 10
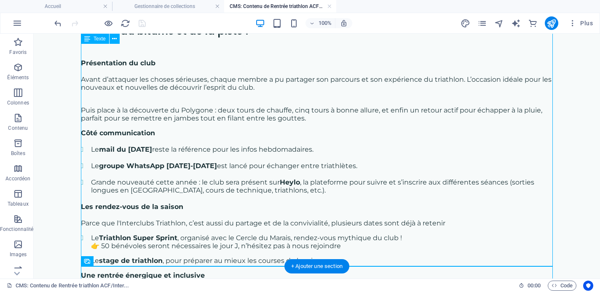
scroll to position [0, 0]
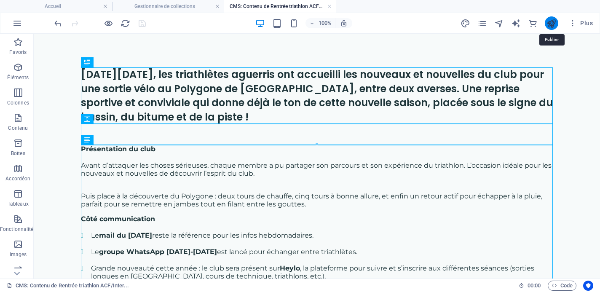
click at [553, 22] on icon "publish" at bounding box center [551, 24] width 10 height 10
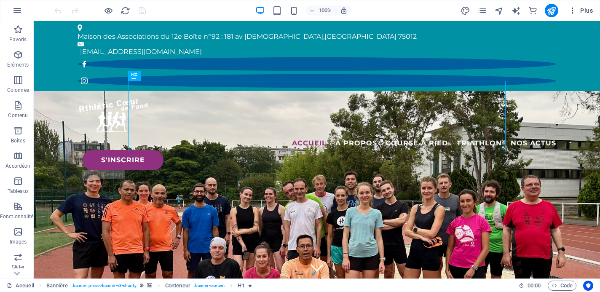
click at [576, 16] on button "Plus" at bounding box center [580, 10] width 31 height 13
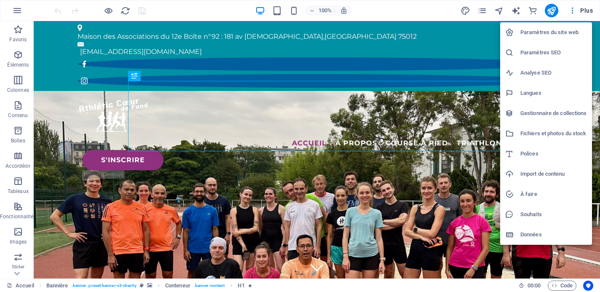
click at [552, 118] on h6 "Gestionnaire de collections" at bounding box center [553, 113] width 67 height 10
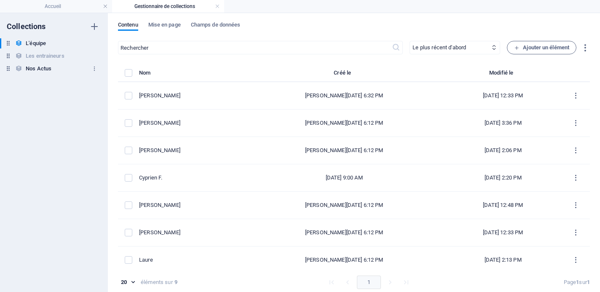
click at [37, 71] on h6 "Nos Actus" at bounding box center [39, 69] width 26 height 10
select select "columns.publishing_date_DESC"
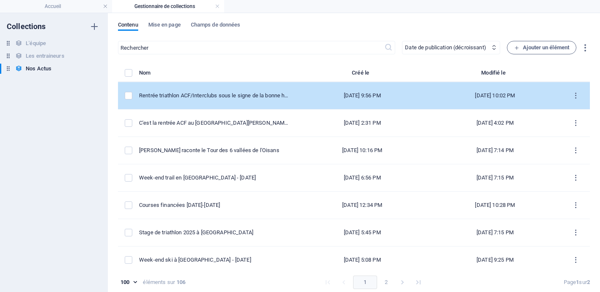
click at [227, 99] on td "Rentrée triathlon ACF/Interclubs sous le signe de la bonne humeur au Polygone !" at bounding box center [217, 95] width 157 height 27
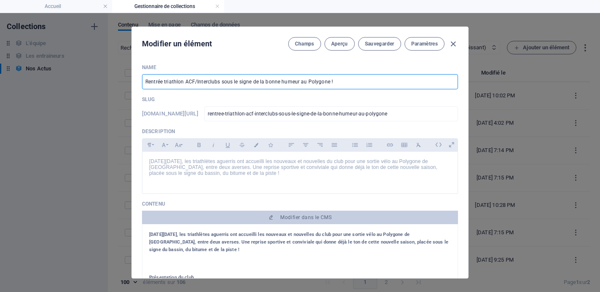
drag, startPoint x: 192, startPoint y: 82, endPoint x: 222, endPoint y: 83, distance: 29.1
click at [222, 83] on input "Rentrée triathlon ACF/Interclubs sous le signe de la bonne humeur au Polygone !" at bounding box center [300, 81] width 316 height 15
drag, startPoint x: 270, startPoint y: 80, endPoint x: 195, endPoint y: 80, distance: 75.4
click at [195, 80] on input "Rentrée triathlon ACF ous le signe de la bonne humeur au Polygone !" at bounding box center [300, 81] width 316 height 15
click at [238, 80] on input "Rentrée triathlon ACF au Polygone !" at bounding box center [300, 81] width 316 height 15
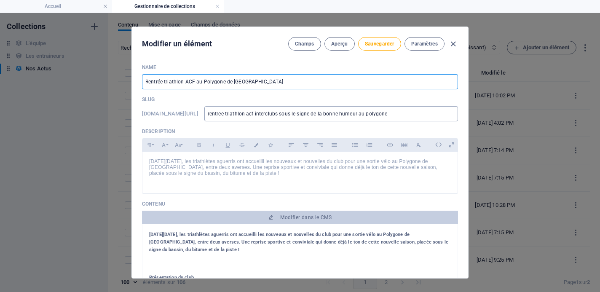
type input "Rentrée triathlon ACF au Polygone de Vincennes"
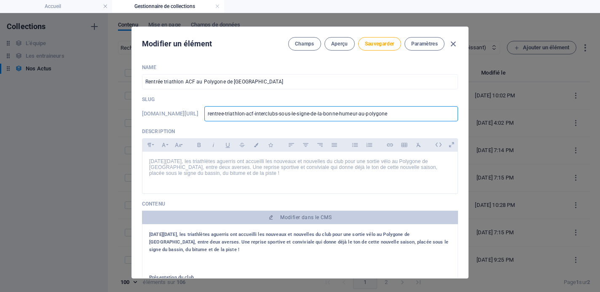
drag, startPoint x: 274, startPoint y: 113, endPoint x: 426, endPoint y: 112, distance: 151.6
click at [426, 112] on input "rentree-triathlon-acf-interclubs-sous-le-signe-de-la-bonne-humeur-au-polygone" at bounding box center [331, 113] width 254 height 15
type input "rentree-triathlon-acf-i"
type input "rentree-triathlon-acf-"
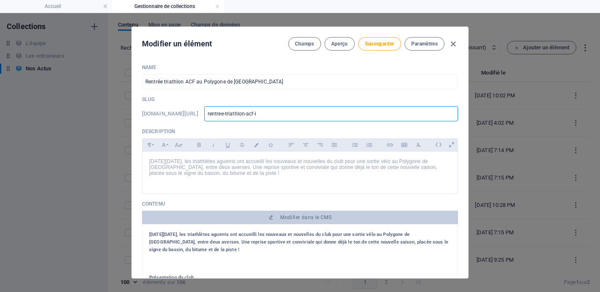
type input "rentree-triathlon-acf-"
type input "rentree-triathlon-acf-p"
type input "rentree-triathlon-acf-po"
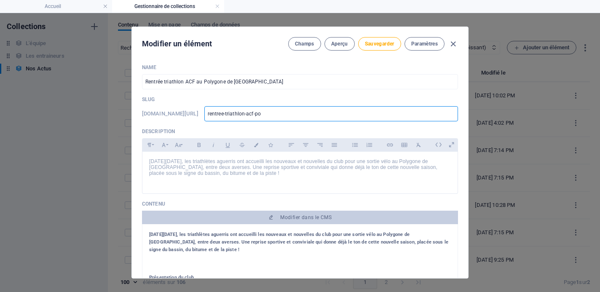
type input "rentree-triathlon-acf-pol"
type input "rentree-triathlon-acf-poly"
type input "rentree-triathlon-acf-polyg"
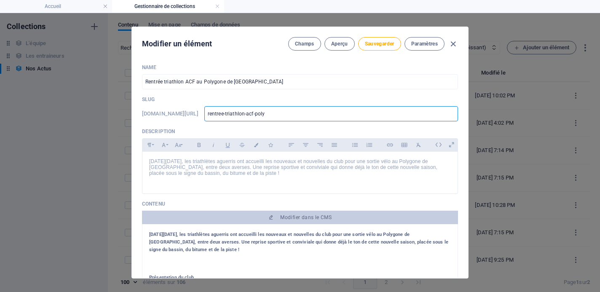
type input "rentree-triathlon-acf-polyg"
type input "rentree-triathlon-acf-polygo"
type input "rentree-triathlon-acf-polygon"
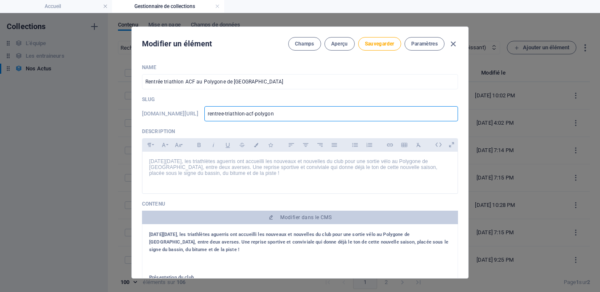
type input "rentree-triathlon-acf-polygone"
type input "rentree-triathlon-acf-polygone-"
type input "rentree-triathlon-acf-polygone-v"
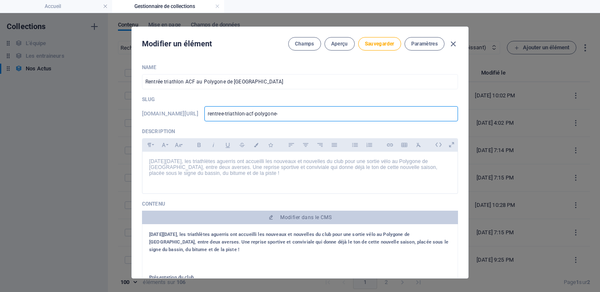
type input "rentree-triathlon-acf-polygone-v"
type input "rentree-triathlon-acf-polygone-vo"
type input "rentree-triathlon-acf-polygone-von"
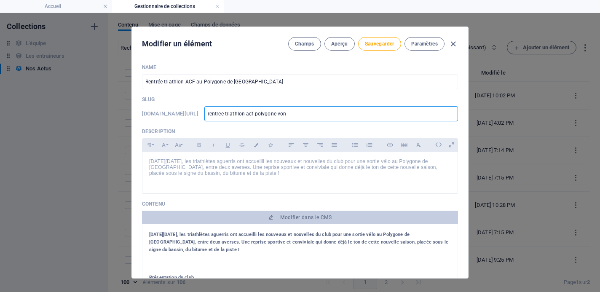
type input "rentree-triathlon-acf-polygone-vonc"
type input "rentree-triathlon-acf-polygone-vonce"
type input "rentree-triathlon-acf-polygone-voncen"
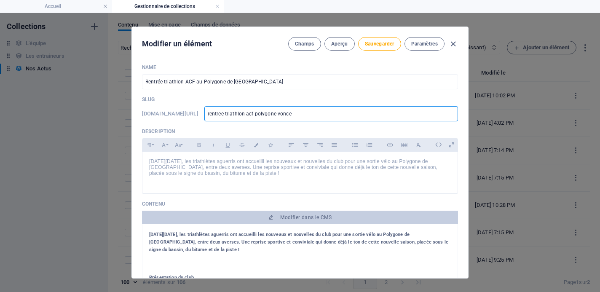
type input "rentree-triathlon-acf-polygone-voncen"
type input "rentree-triathlon-acf-polygone-vonce"
type input "rentree-triathlon-acf-polygone-vonc"
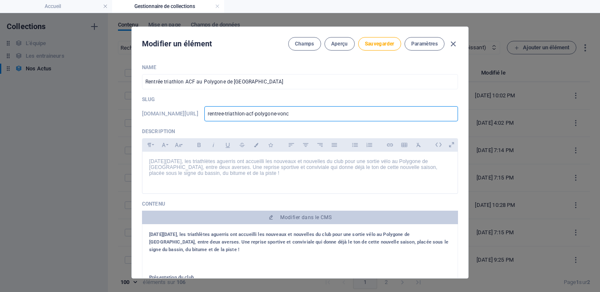
type input "rentree-triathlon-acf-polygone-von"
type input "rentree-triathlon-acf-polygone-vo"
type input "rentree-triathlon-acf-polygone-v"
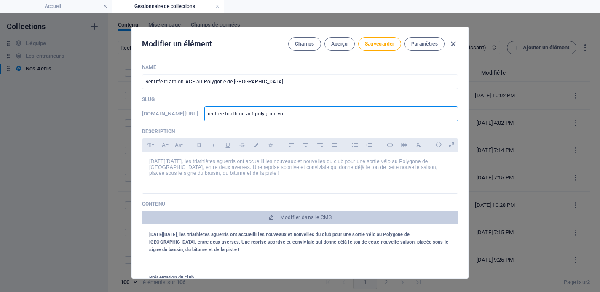
type input "rentree-triathlon-acf-polygone-v"
type input "rentree-triathlon-acf-polygone-vi"
type input "rentree-triathlon-acf-polygone-vin"
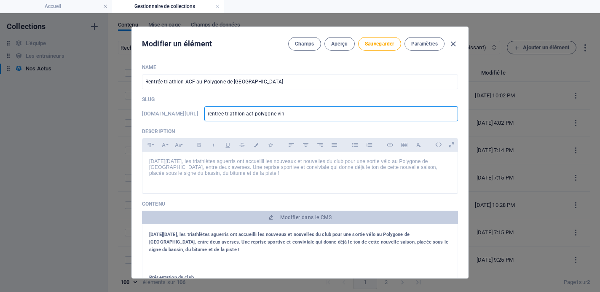
type input "rentree-triathlon-acf-polygone-vi"
type input "rentree-triathlon-acf-polygone-vin"
type input "rentree-triathlon-acf-polygone-vinc"
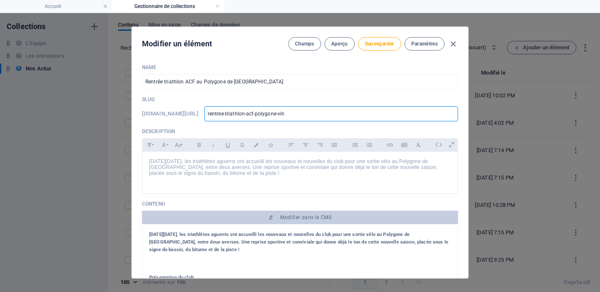
type input "rentree-triathlon-acf-polygone-vinc"
type input "rentree-triathlon-acf-polygone-vince"
type input "rentree-triathlon-acf-polygone-vincen"
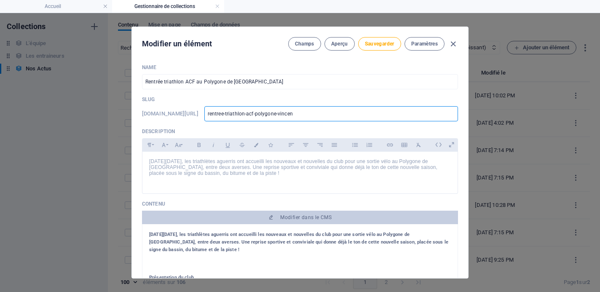
type input "rentree-triathlon-acf-polygone-vincenn"
type input "rentree-triathlon-acf-polygone-vincenne"
type input "rentree-triathlon-acf-polygone-vincennes"
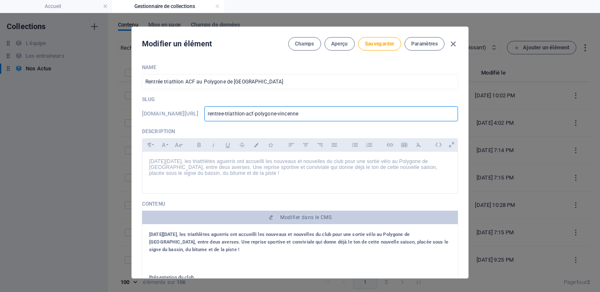
type input "rentree-triathlon-acf-polygone-vincennes"
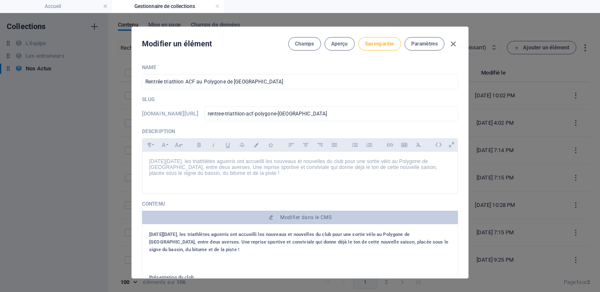
click at [385, 45] on span "Sauvegarder" at bounding box center [379, 43] width 29 height 7
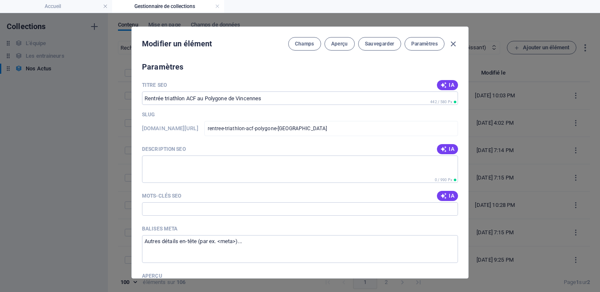
scroll to position [829, 0]
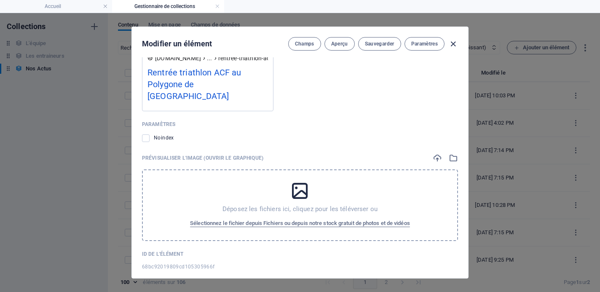
click at [452, 43] on icon "button" at bounding box center [453, 44] width 10 height 10
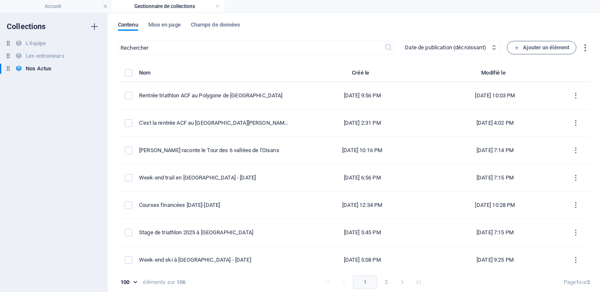
type input "rentree-triathlon-acf-polygone-vincennes"
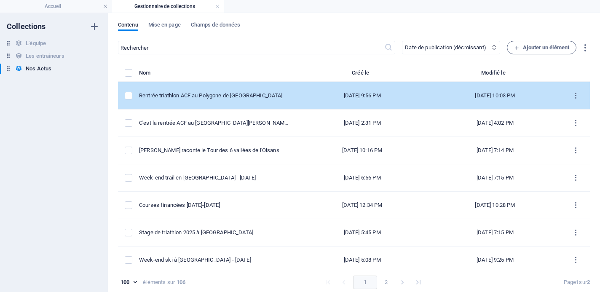
click at [242, 99] on div "Rentrée triathlon ACF au Polygone de Vincennes" at bounding box center [214, 96] width 150 height 8
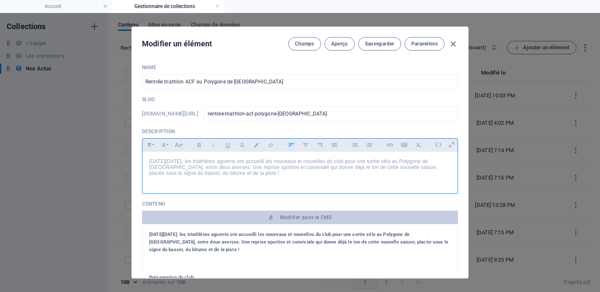
click at [291, 180] on div "[DATE][DATE], les triathlètes aguerris ont accueilli les nouveaux et nouvelles …" at bounding box center [299, 171] width 315 height 38
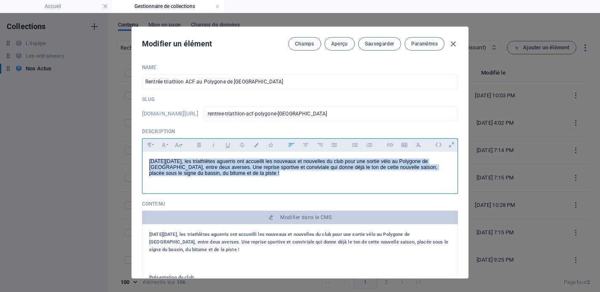
copy p "[DATE][DATE], les triathlètes aguerris ont accueilli les nouveaux et nouvelles …"
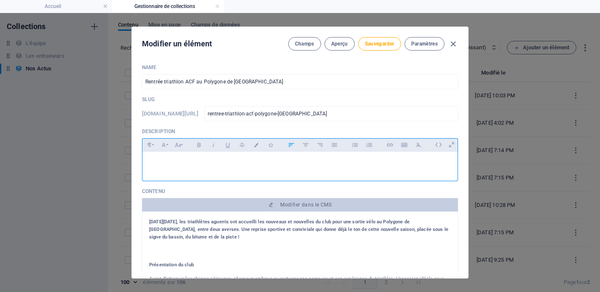
click at [251, 158] on p at bounding box center [300, 162] width 302 height 8
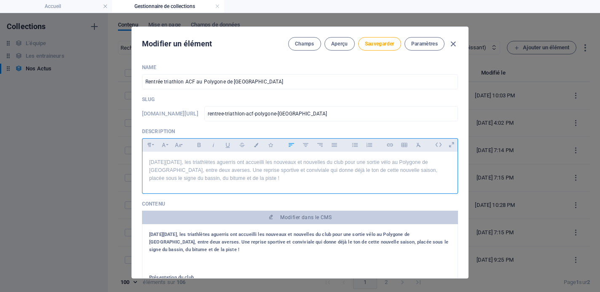
scroll to position [1632, 1]
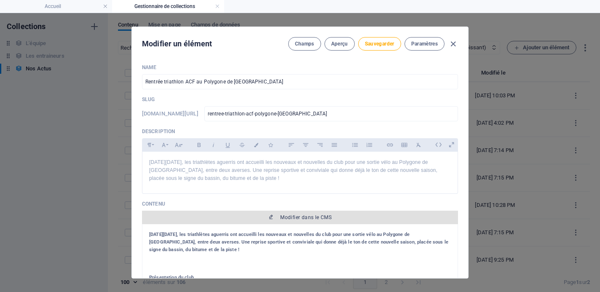
click at [287, 215] on span "Modifier dans le CMS" at bounding box center [305, 217] width 51 height 7
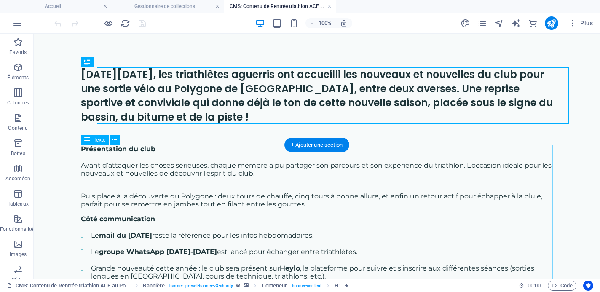
scroll to position [0, 0]
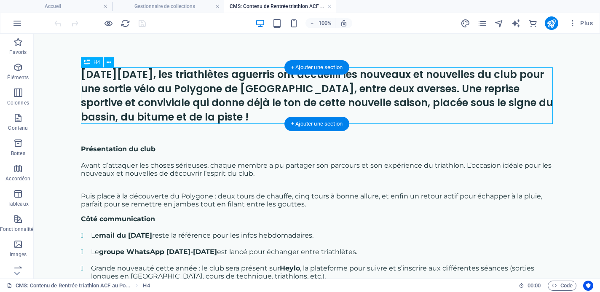
click at [278, 107] on div "[DATE][DATE], les triathlètes aguerris ont accueilli les nouveaux et nouvelles …" at bounding box center [317, 95] width 472 height 56
click at [238, 94] on div "[DATE][DATE], les triathlètes aguerris ont accueilli les nouveaux et nouvelles …" at bounding box center [317, 95] width 472 height 56
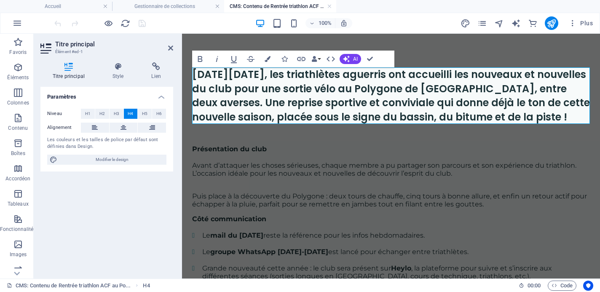
click at [272, 96] on h4 "[DATE][DATE], les triathlètes aguerris ont accueilli les nouveaux et nouvelles …" at bounding box center [391, 95] width 398 height 56
click at [550, 17] on button "publish" at bounding box center [551, 22] width 13 height 13
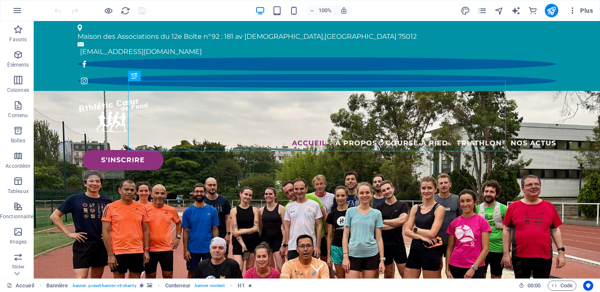
click at [585, 11] on span "Plus" at bounding box center [580, 10] width 24 height 8
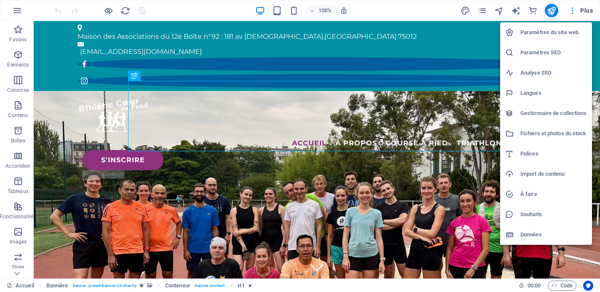
click at [543, 112] on h6 "Gestionnaire de collections" at bounding box center [553, 113] width 67 height 10
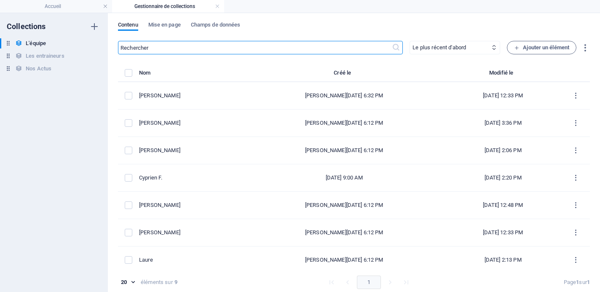
click at [57, 62] on div "L'équipe L'équipe Les entraineurs Les entraineurs Nos Actus Nos Actus" at bounding box center [49, 55] width 99 height 35
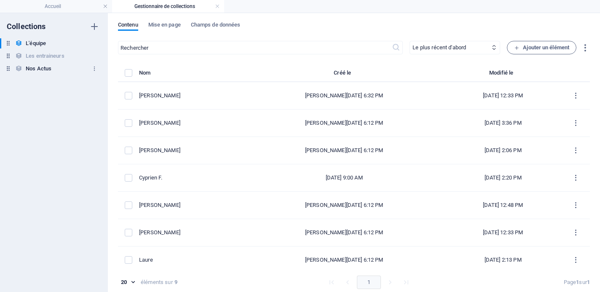
click at [51, 69] on h6 "Nos Actus" at bounding box center [39, 69] width 26 height 10
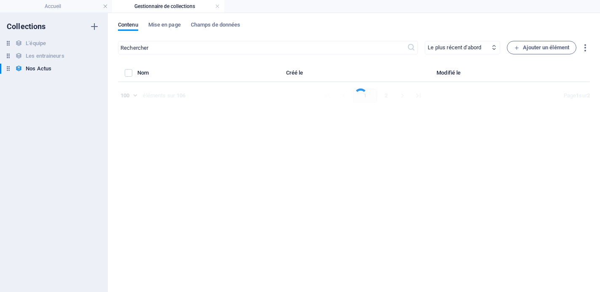
select select "columns.publishing_date_DESC"
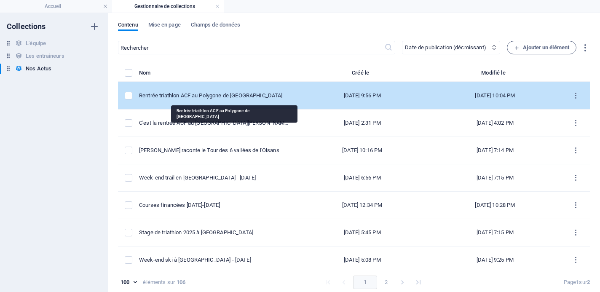
click at [228, 98] on div "Rentrée triathlon ACF au Polygone de Vincennes" at bounding box center [214, 96] width 150 height 8
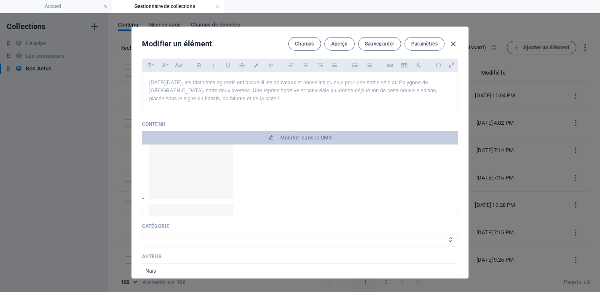
scroll to position [82, 0]
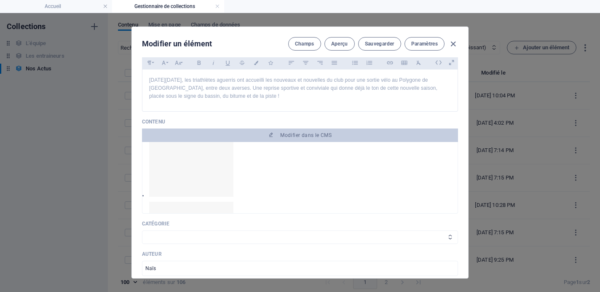
click at [294, 237] on select "Les résultats Les récits de course Événements Conseils sportifs" at bounding box center [300, 236] width 316 height 13
select select "Événements"
click at [142, 230] on select "Les résultats Les récits de course Événements Conseils sportifs" at bounding box center [300, 236] width 316 height 13
click at [380, 40] on button "Sauvegarder" at bounding box center [379, 43] width 43 height 13
click at [453, 42] on icon "button" at bounding box center [453, 44] width 10 height 10
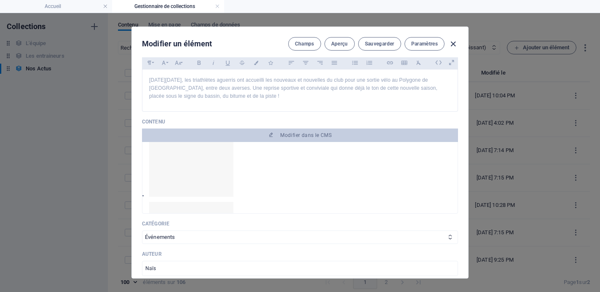
type input "rentree-triathlon-acf-polygone-vincennes"
